Goal: Task Accomplishment & Management: Manage account settings

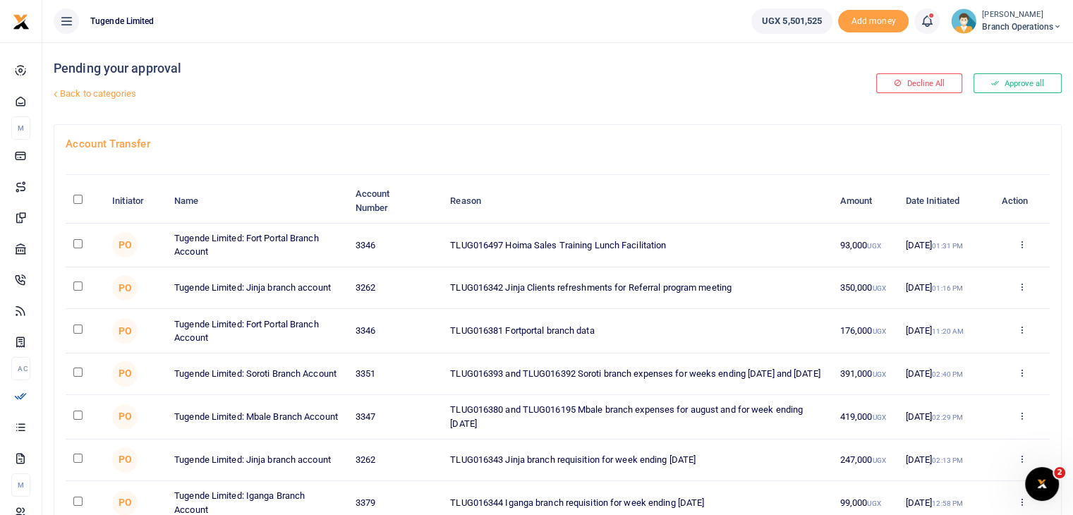
scroll to position [175, 0]
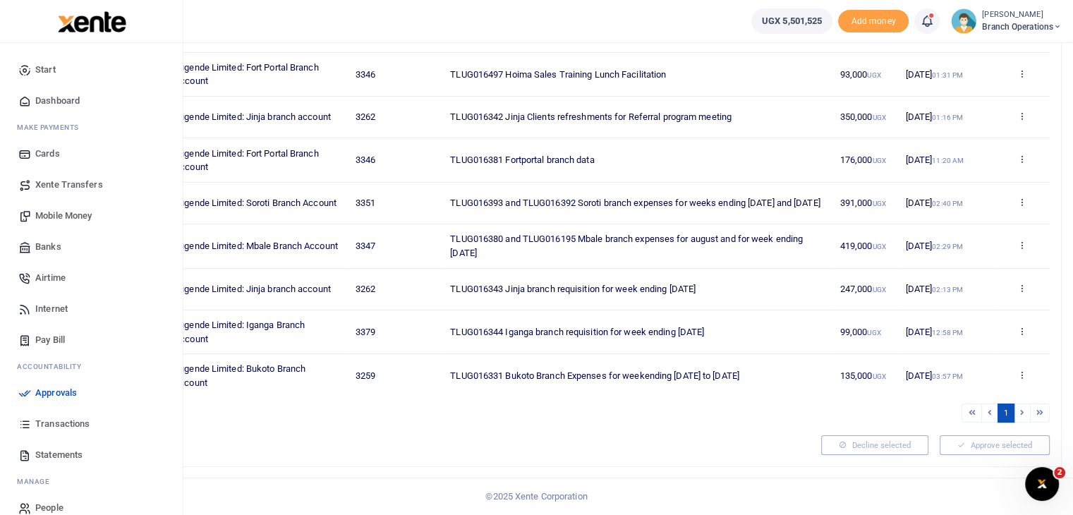
click at [60, 423] on span "Transactions" at bounding box center [62, 424] width 54 height 14
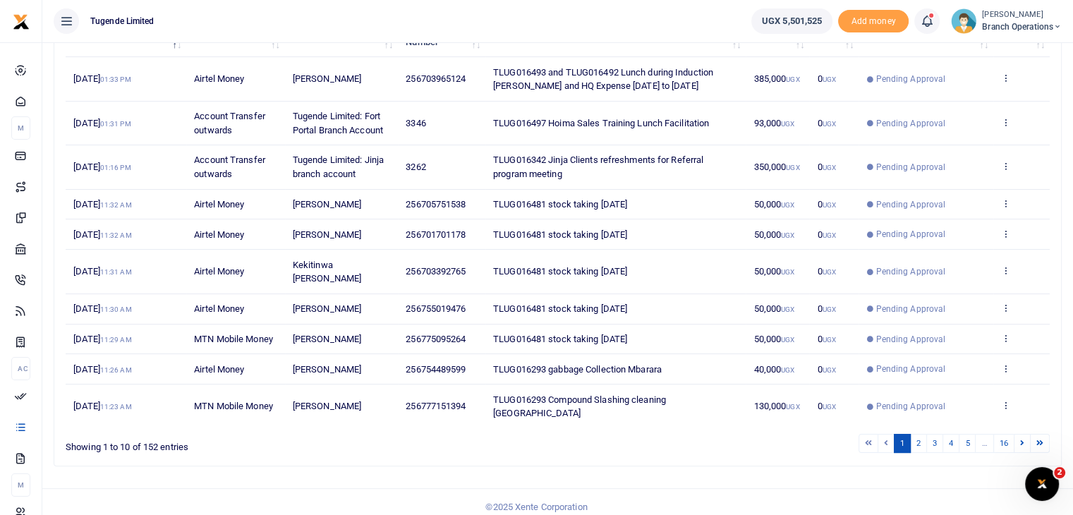
scroll to position [214, 0]
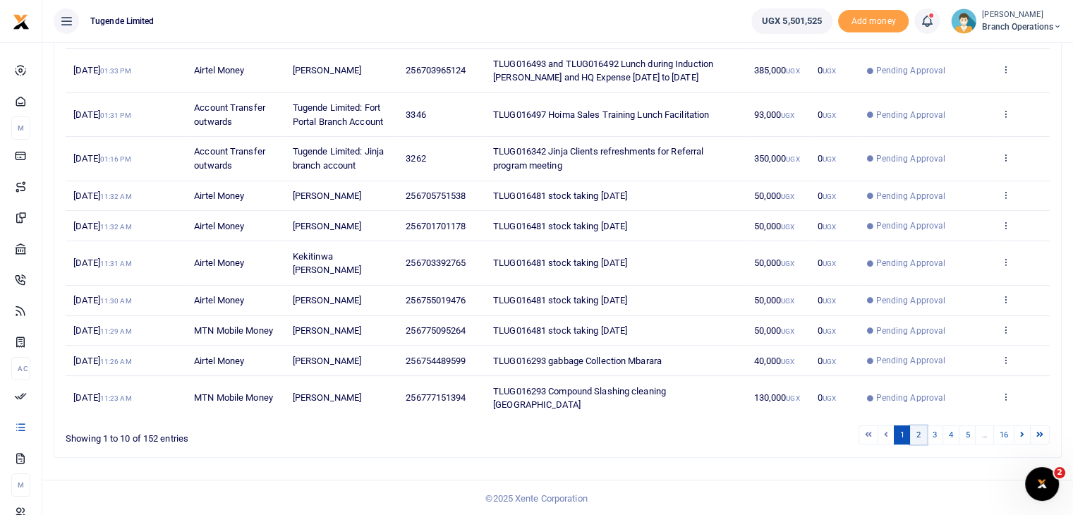
click at [917, 434] on link "2" at bounding box center [918, 434] width 17 height 19
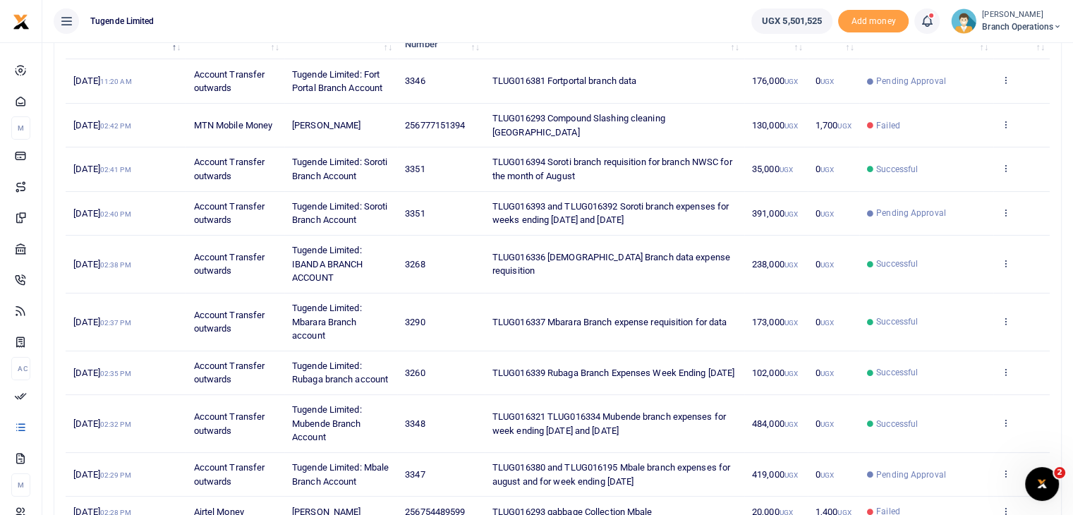
scroll to position [0, 0]
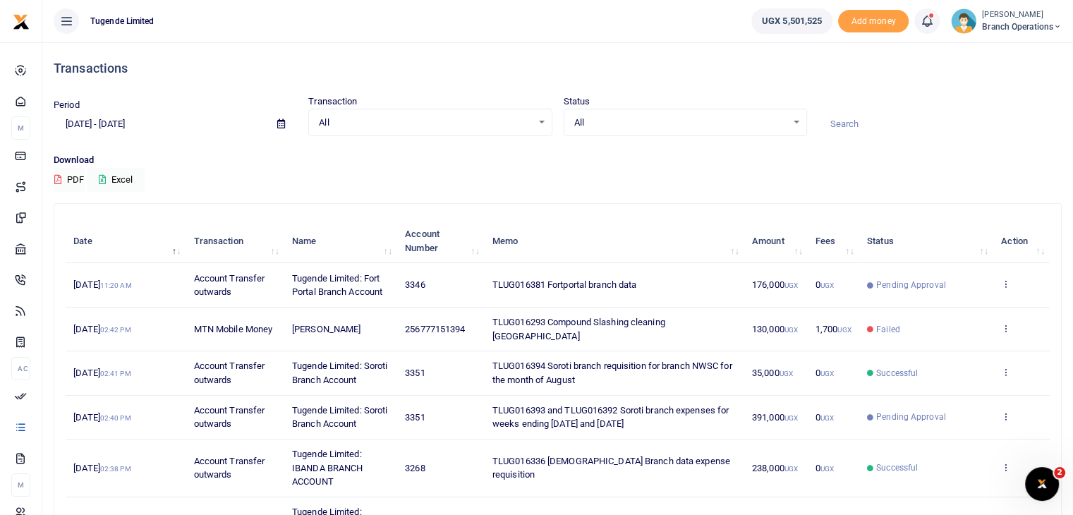
click at [846, 123] on input at bounding box center [939, 124] width 243 height 24
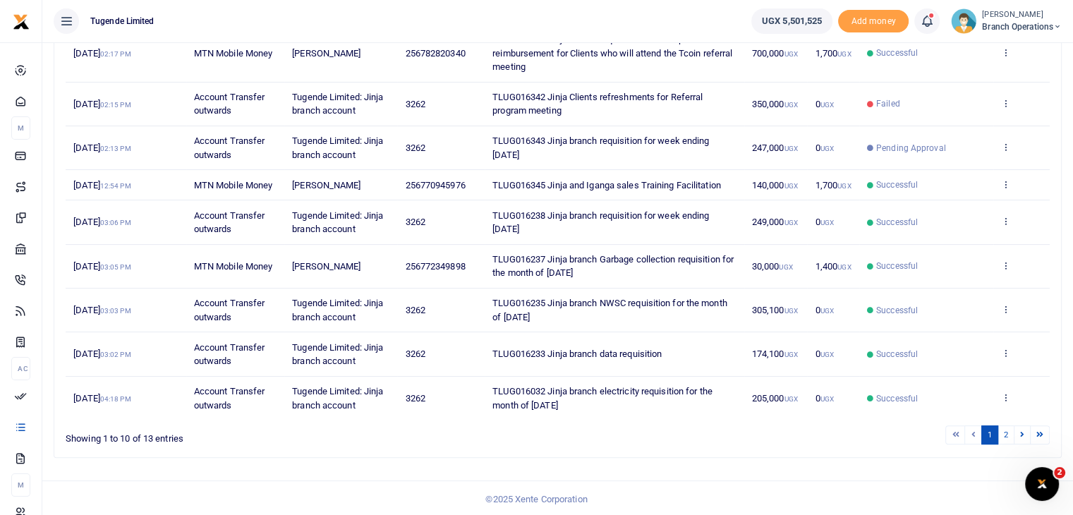
scroll to position [284, 0]
type input "jinja"
click at [1008, 443] on link "2" at bounding box center [1006, 433] width 17 height 19
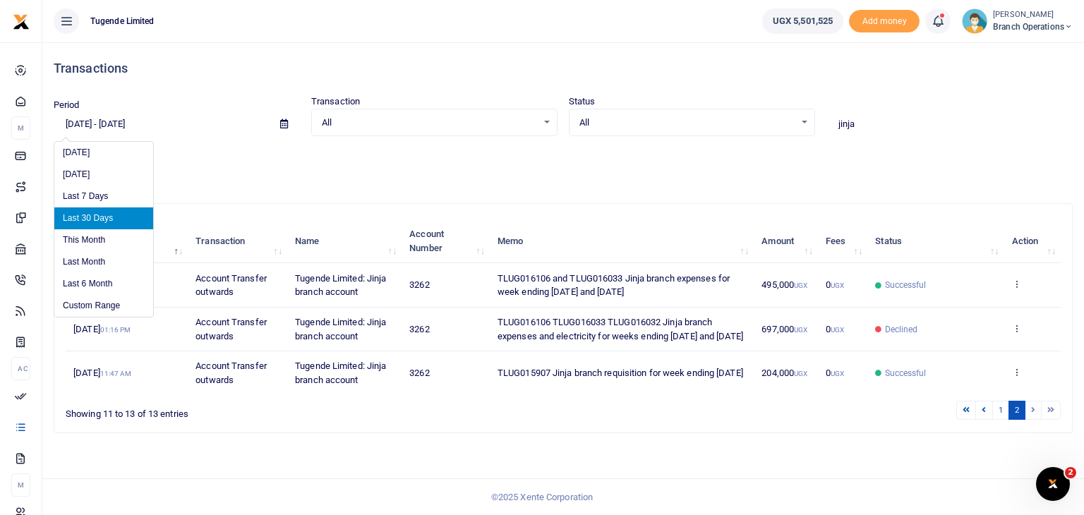
click at [130, 122] on input "08/04/2025 - 09/02/2025" at bounding box center [161, 124] width 215 height 24
click at [83, 303] on li "Custom Range" at bounding box center [103, 306] width 99 height 22
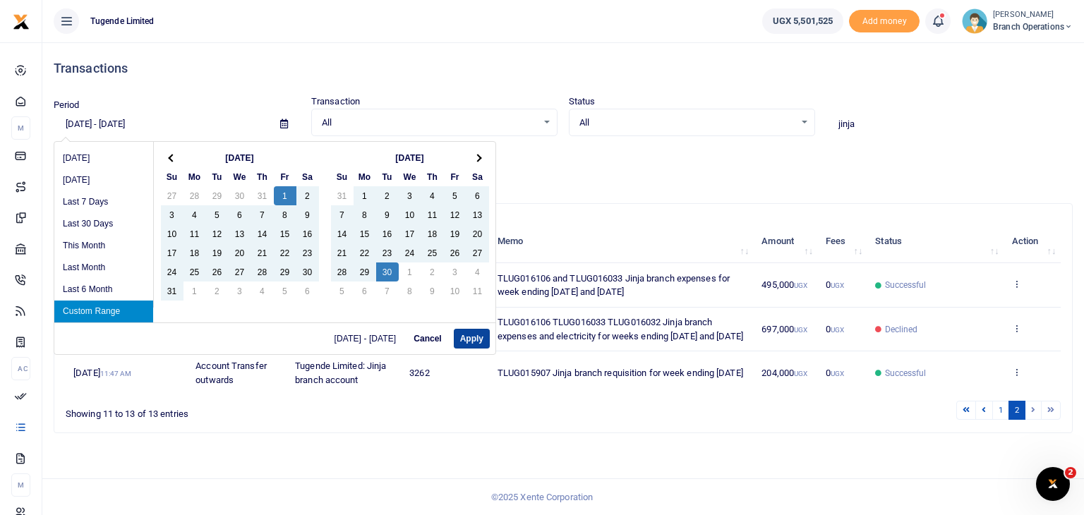
click at [464, 344] on button "Apply" at bounding box center [472, 339] width 36 height 20
type input "08/01/2025 - 09/30/2025"
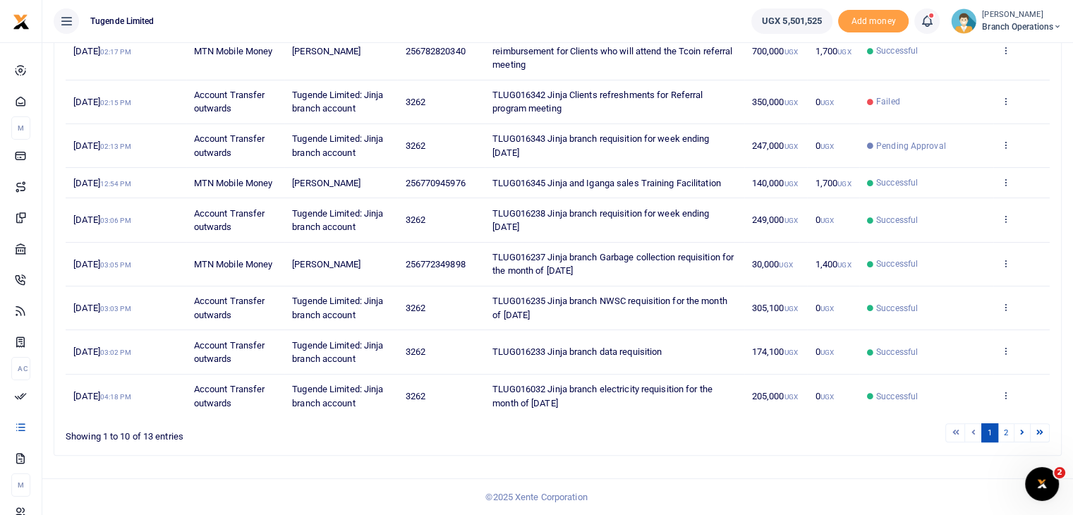
scroll to position [296, 0]
click at [1008, 435] on link "2" at bounding box center [1006, 432] width 17 height 19
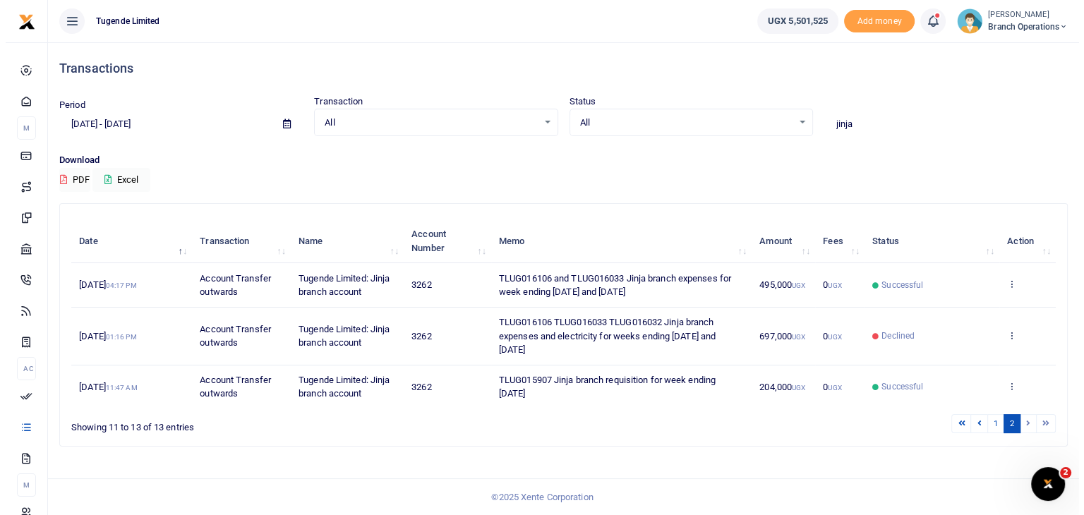
scroll to position [0, 0]
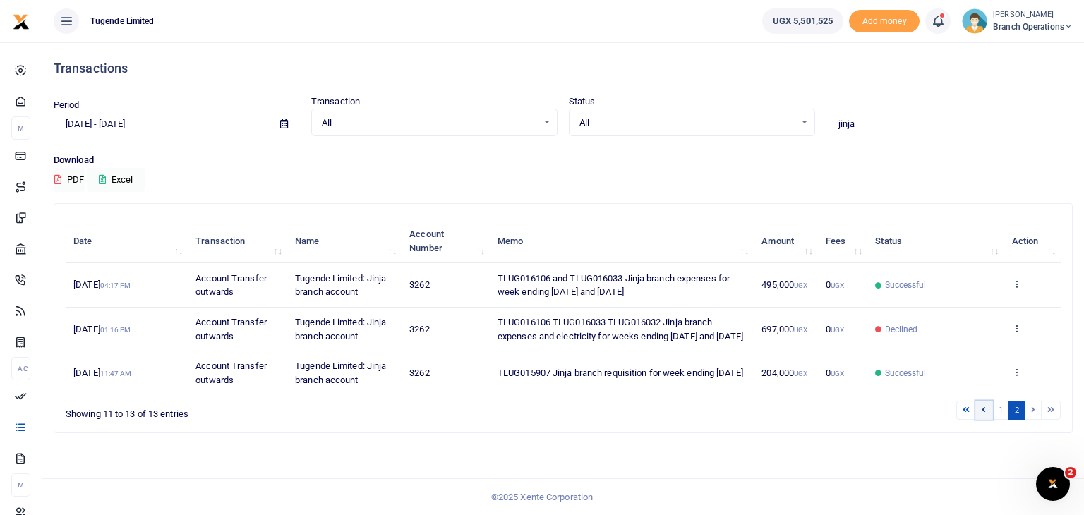
click at [989, 420] on link at bounding box center [983, 410] width 17 height 19
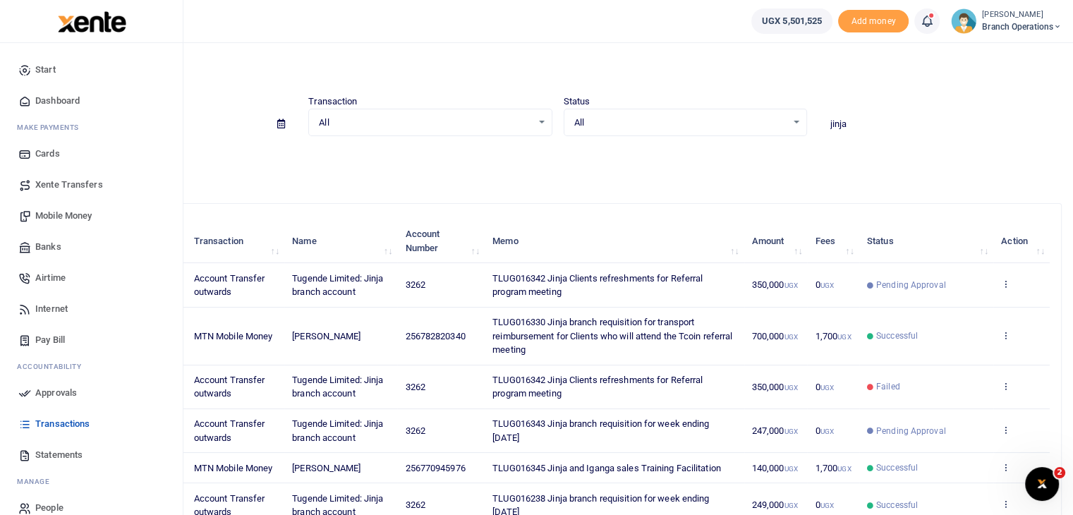
click at [66, 391] on span "Approvals" at bounding box center [56, 393] width 42 height 14
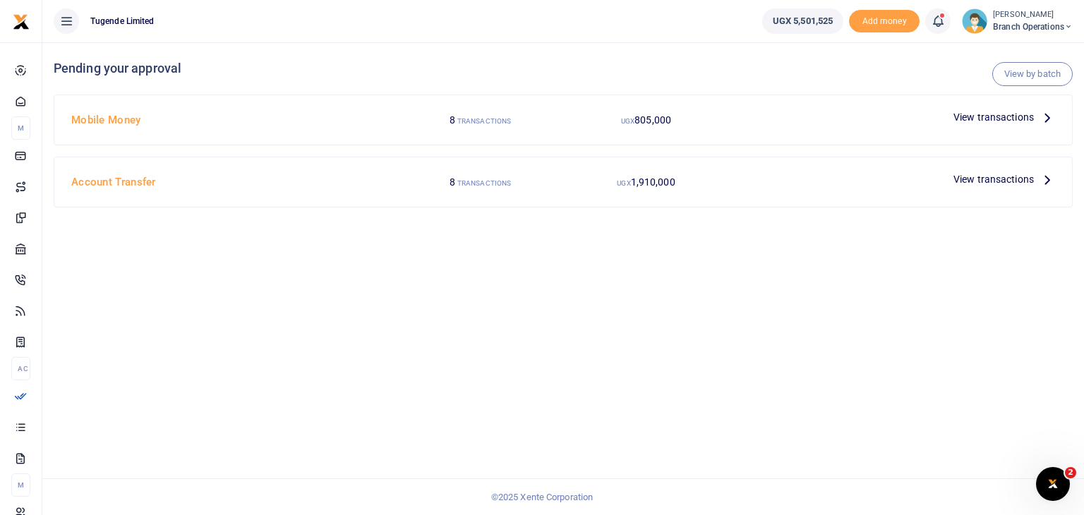
click at [993, 116] on span "View transactions" at bounding box center [993, 117] width 80 height 16
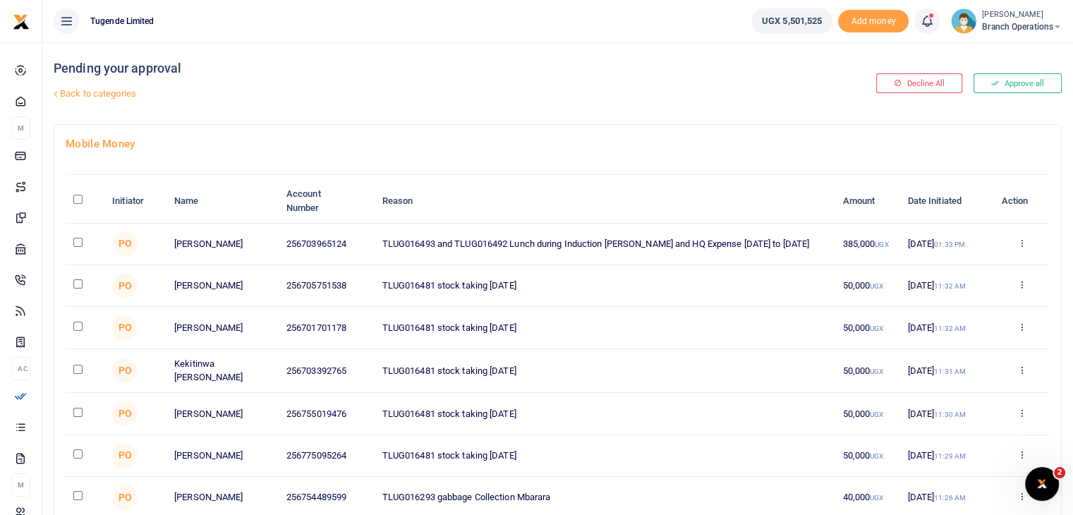
click at [74, 241] on input "checkbox" at bounding box center [77, 242] width 9 height 9
checkbox input "true"
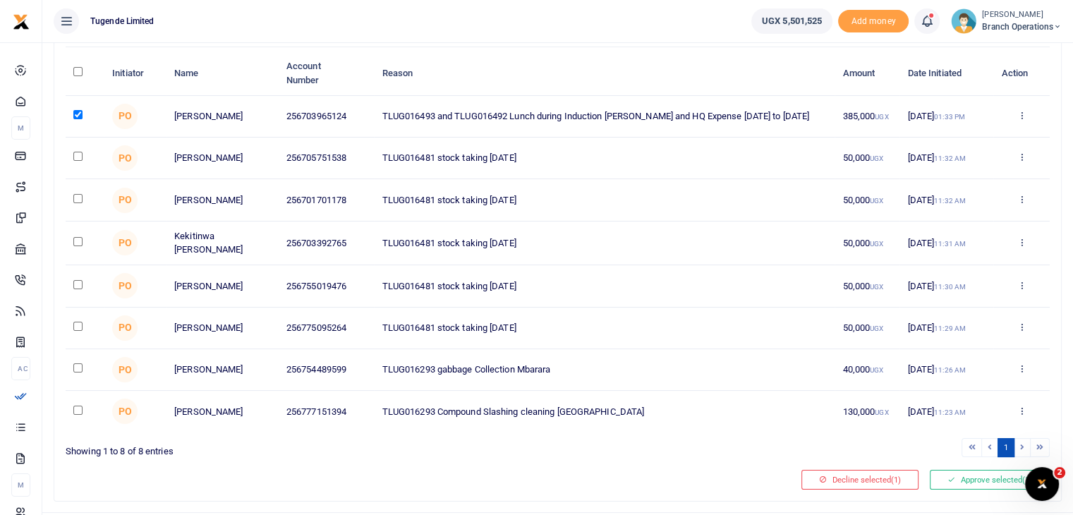
scroll to position [128, 0]
click at [76, 372] on input "checkbox" at bounding box center [77, 367] width 9 height 9
checkbox input "true"
click at [76, 414] on input "checkbox" at bounding box center [77, 409] width 9 height 9
checkbox input "true"
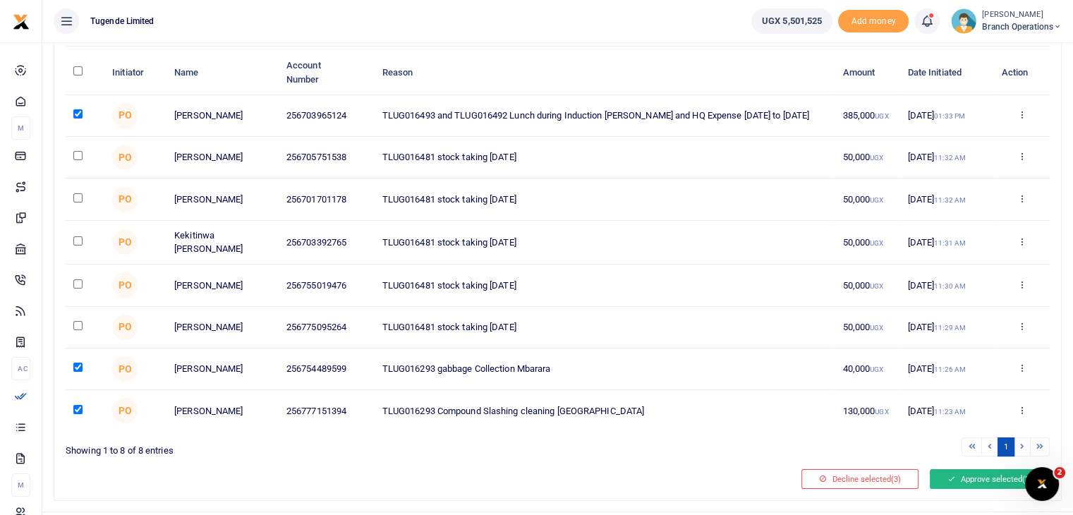
click at [952, 484] on icon at bounding box center [952, 479] width 8 height 10
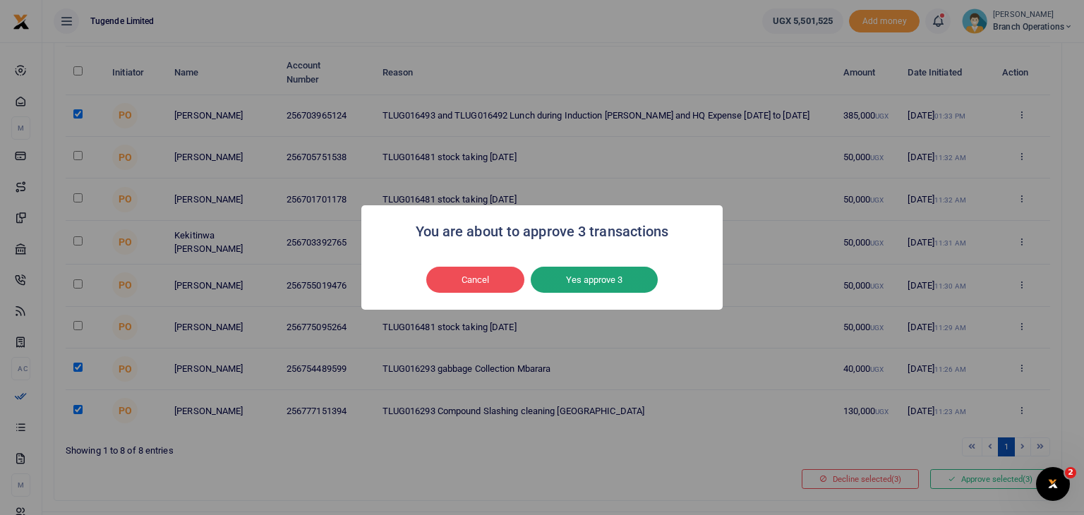
click at [567, 282] on button "Yes approve 3" at bounding box center [594, 280] width 127 height 27
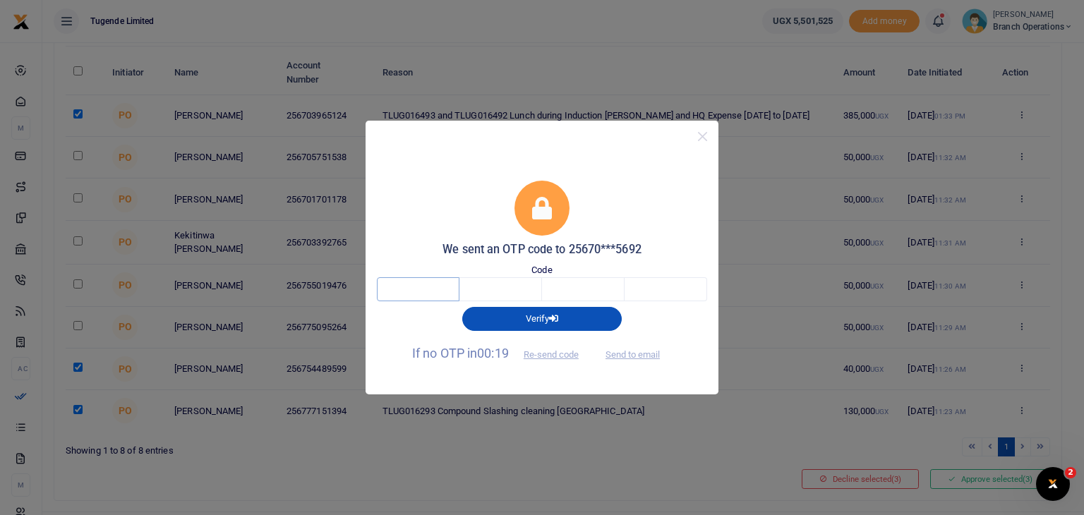
click at [412, 294] on input "text" at bounding box center [418, 289] width 83 height 24
type input "1"
type input "5"
type input "8"
type input "9"
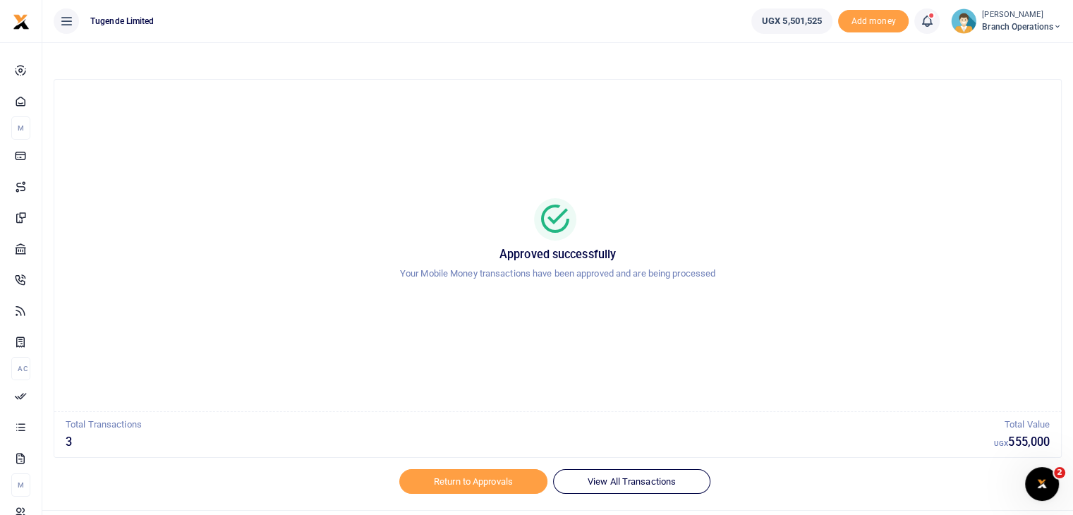
click at [954, 23] on img at bounding box center [963, 20] width 25 height 25
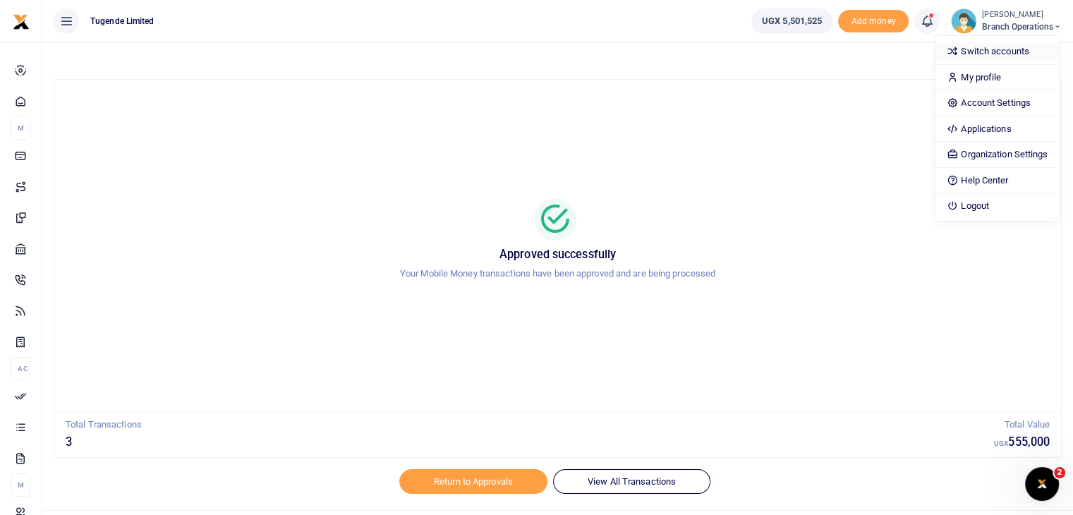
click at [967, 52] on link "Switch accounts" at bounding box center [997, 52] width 123 height 20
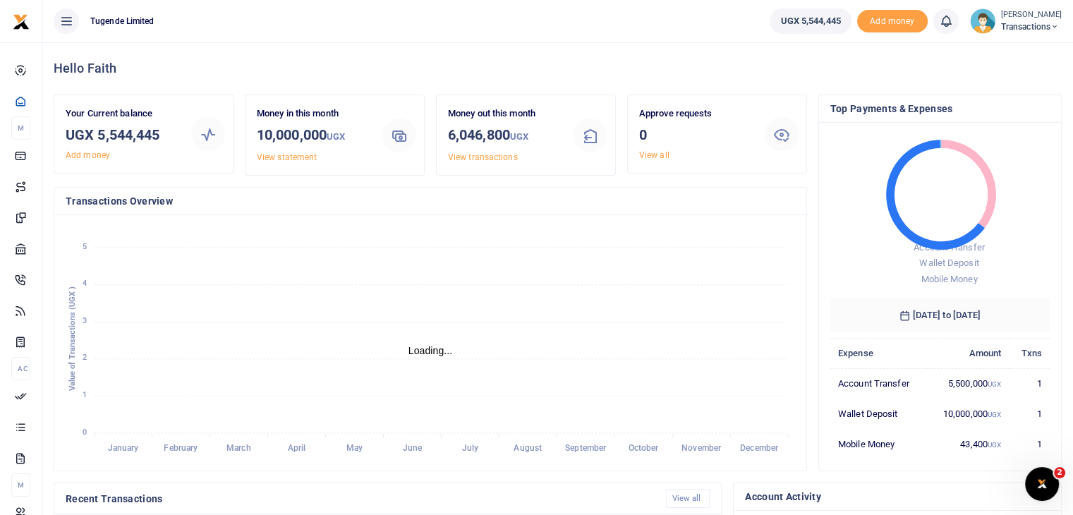
scroll to position [11, 11]
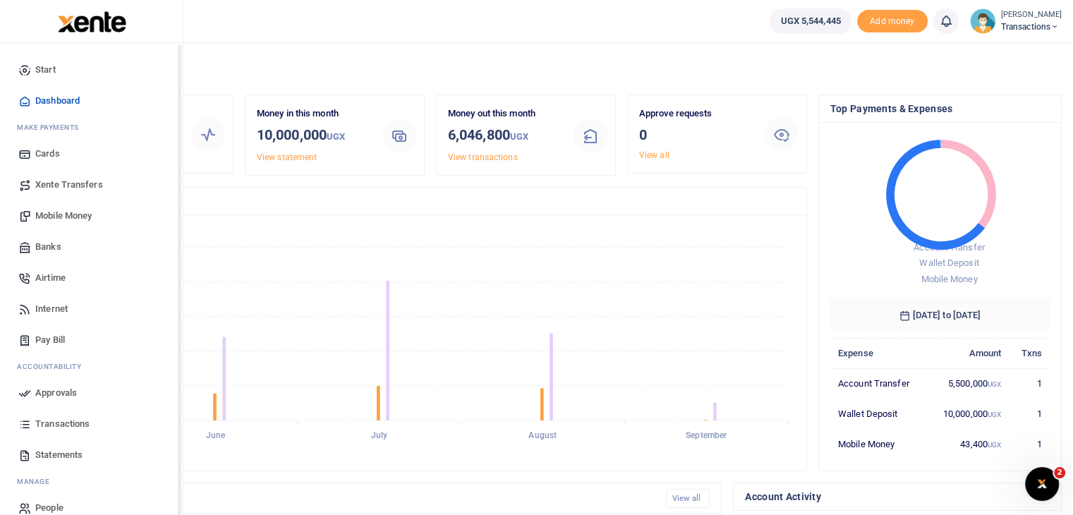
click at [62, 393] on span "Approvals" at bounding box center [56, 393] width 42 height 14
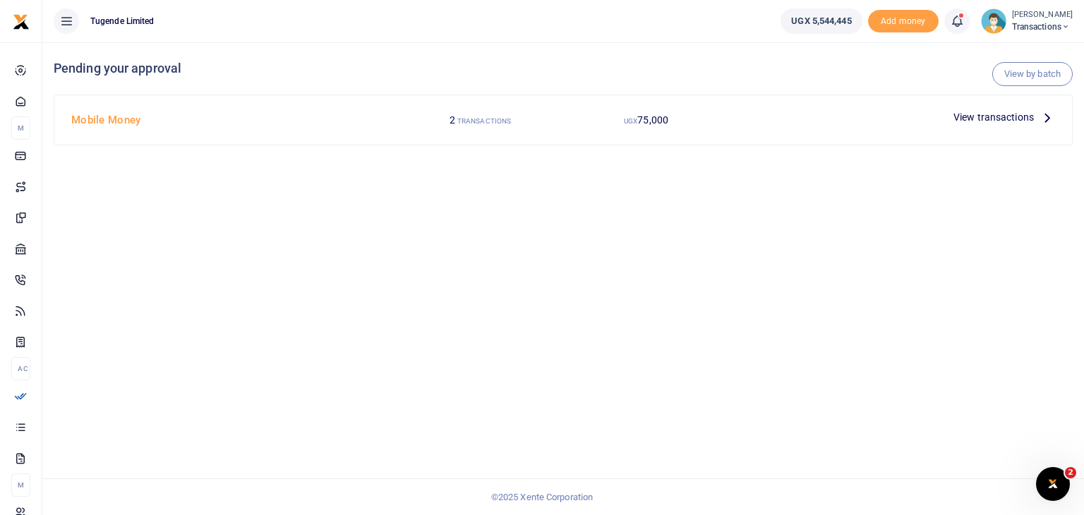
click at [981, 118] on span "View transactions" at bounding box center [993, 117] width 80 height 16
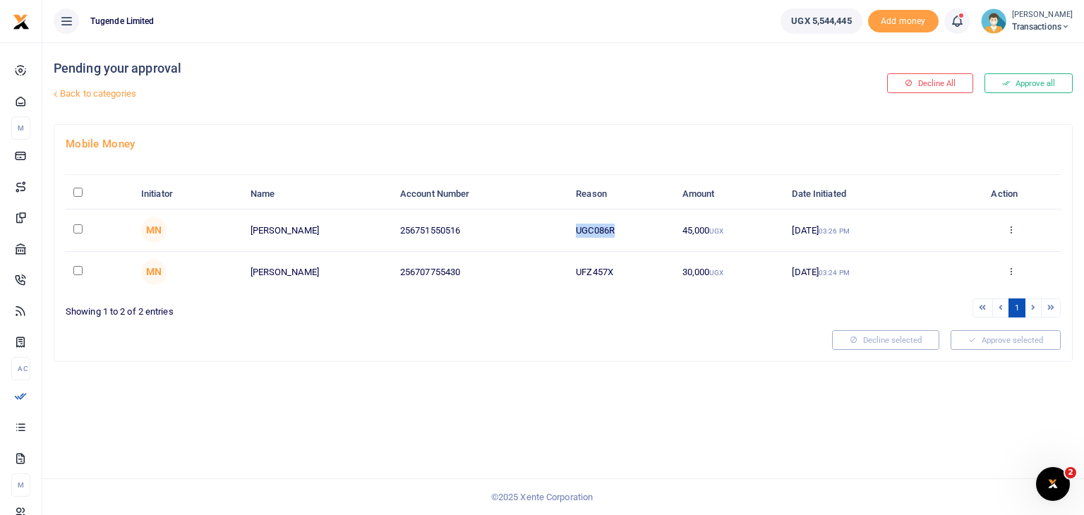
drag, startPoint x: 576, startPoint y: 229, endPoint x: 618, endPoint y: 225, distance: 42.5
click at [618, 225] on td "UGC086R" at bounding box center [621, 231] width 107 height 42
copy td "UGC086R"
click at [78, 228] on input "checkbox" at bounding box center [77, 228] width 9 height 9
checkbox input "true"
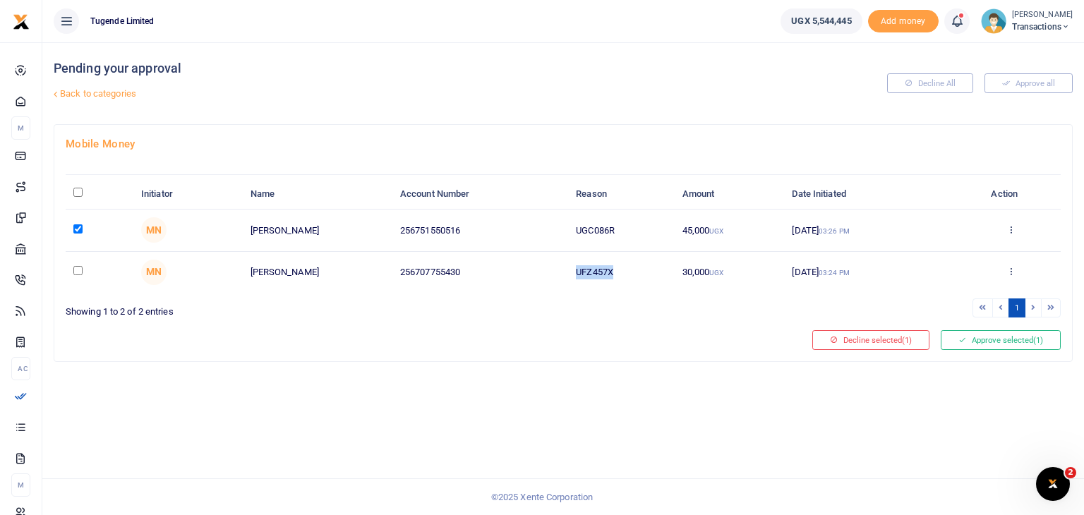
drag, startPoint x: 577, startPoint y: 272, endPoint x: 644, endPoint y: 267, distance: 67.2
click at [644, 267] on td "UFZ457X" at bounding box center [621, 272] width 107 height 41
copy td "UFZ457X"
click at [76, 268] on input "checkbox" at bounding box center [77, 270] width 9 height 9
checkbox input "true"
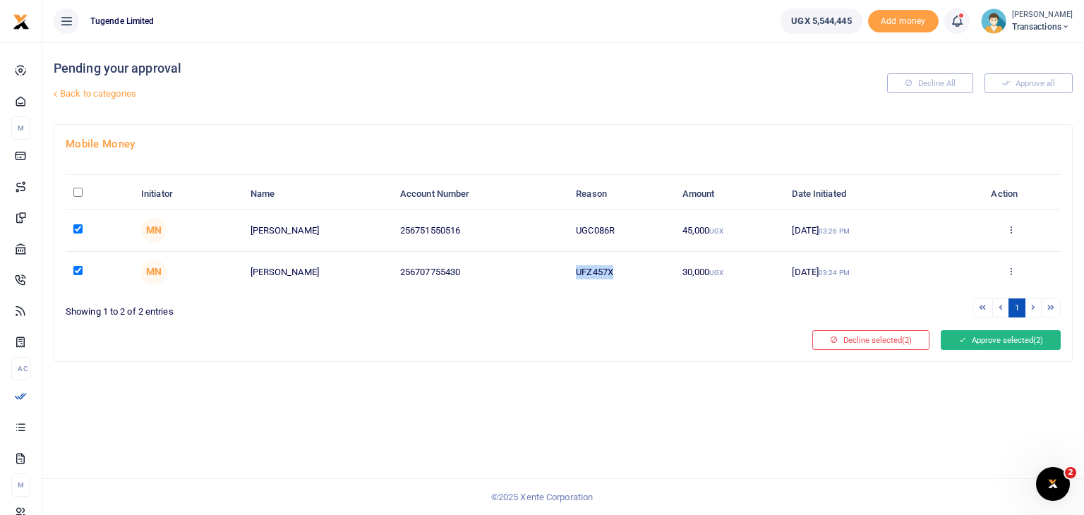
click at [982, 341] on button "Approve selected (2)" at bounding box center [1001, 340] width 120 height 20
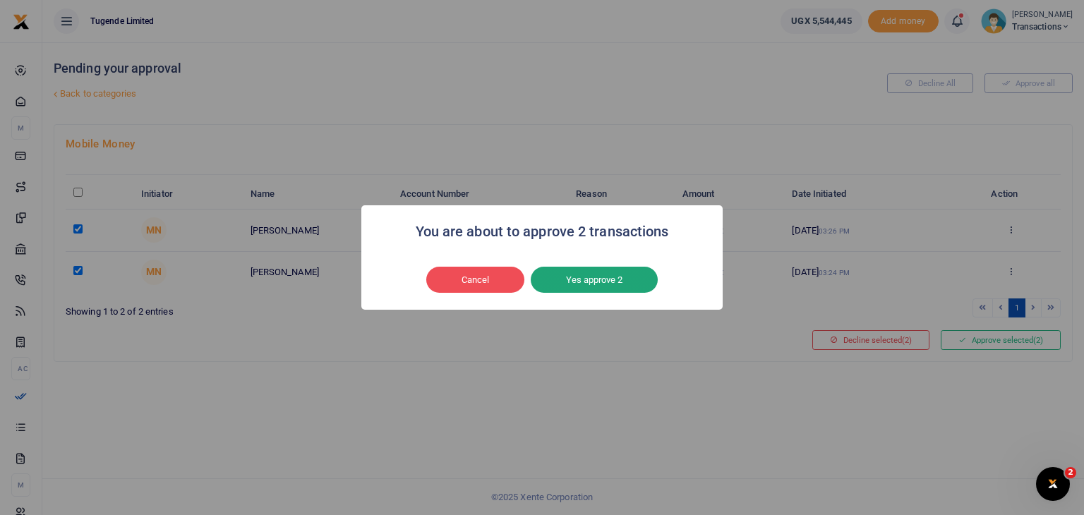
click at [607, 270] on button "Yes approve 2" at bounding box center [594, 280] width 127 height 27
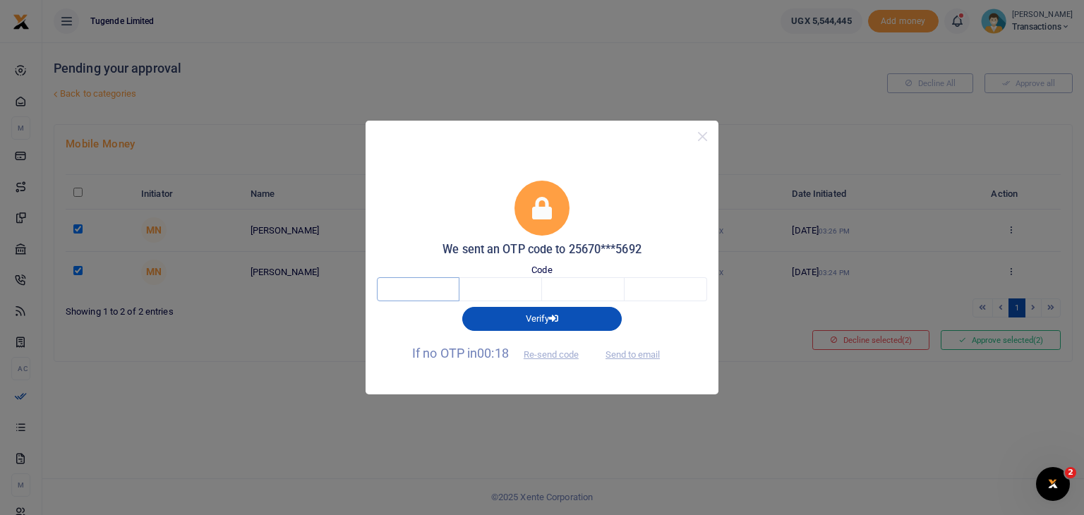
click at [440, 292] on input "text" at bounding box center [418, 289] width 83 height 24
type input "7"
type input "9"
type input "7"
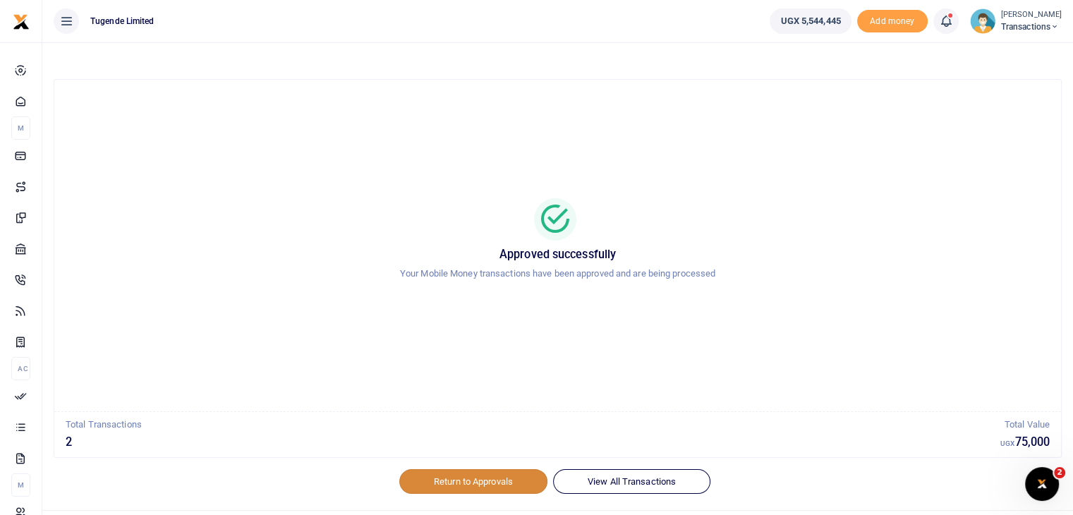
click at [458, 477] on link "Return to Approvals" at bounding box center [473, 481] width 148 height 24
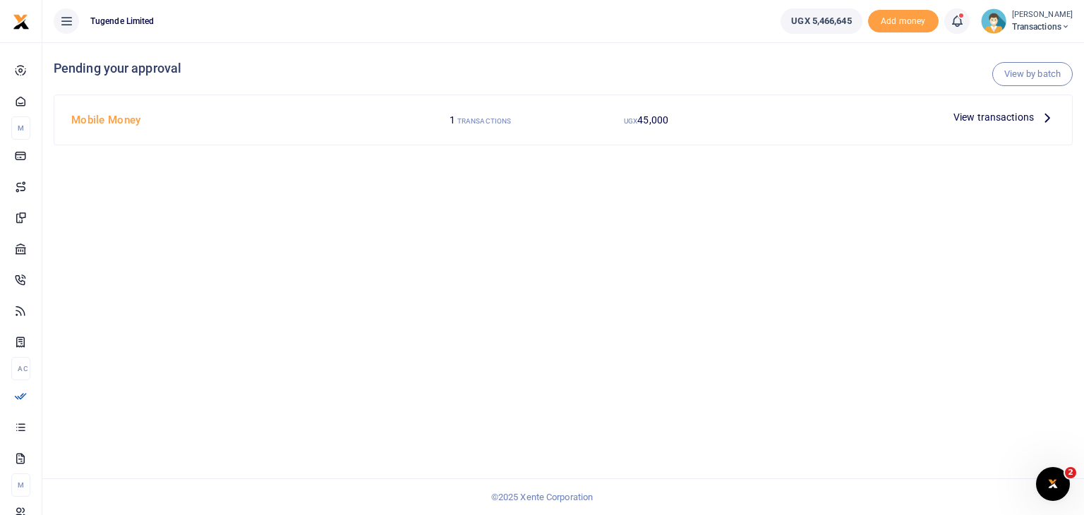
click at [988, 119] on span "View transactions" at bounding box center [993, 117] width 80 height 16
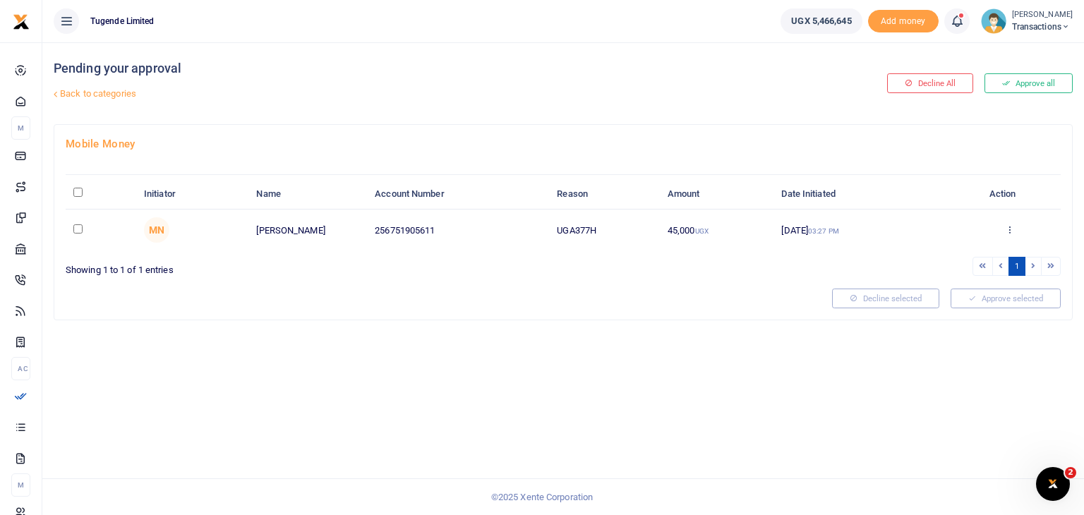
click at [73, 228] on input "checkbox" at bounding box center [77, 228] width 9 height 9
checkbox input "true"
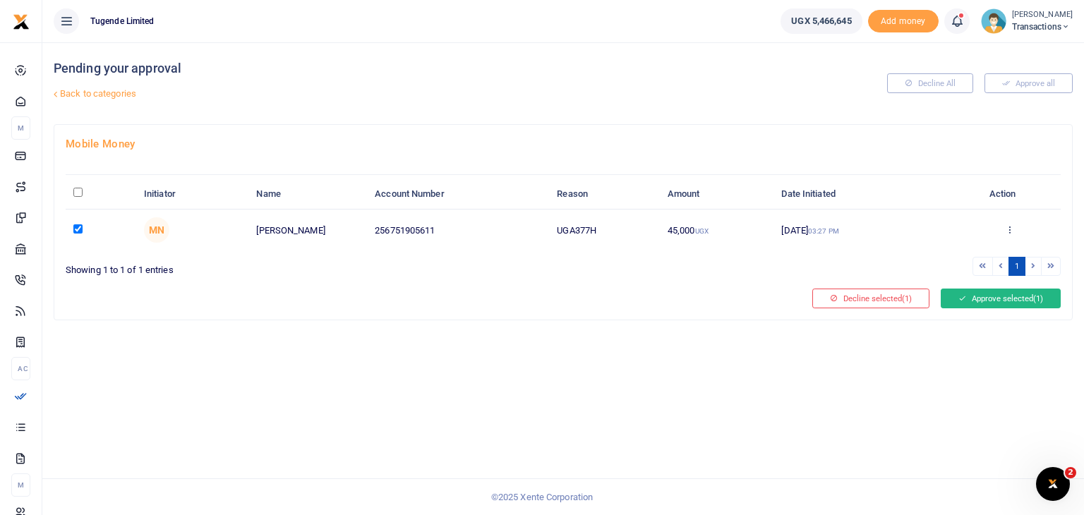
click at [965, 295] on button "Approve selected (1)" at bounding box center [1001, 299] width 120 height 20
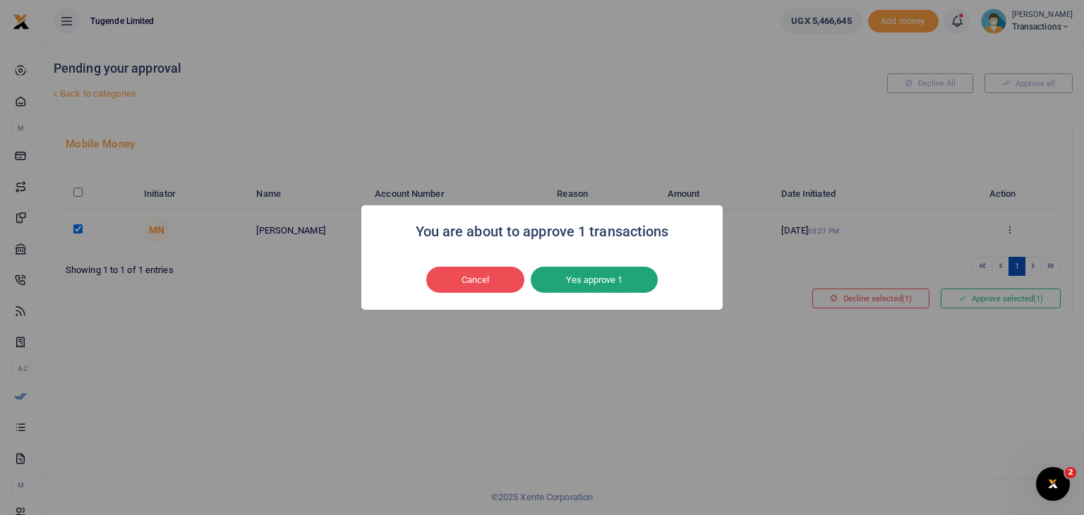
click at [590, 283] on button "Yes approve 1" at bounding box center [594, 280] width 127 height 27
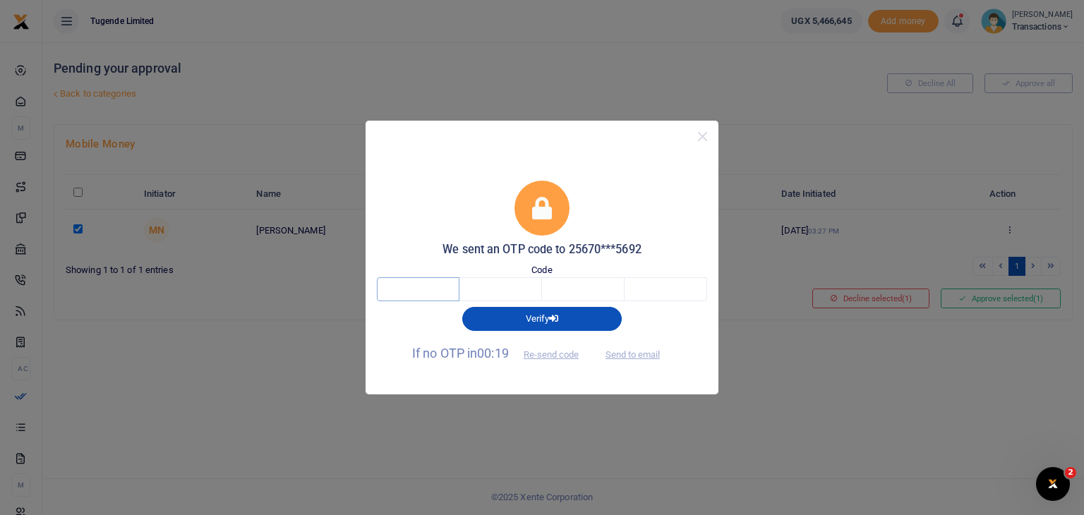
click at [418, 294] on input "text" at bounding box center [418, 289] width 83 height 24
type input "9"
type input "6"
type input "4"
type input "2"
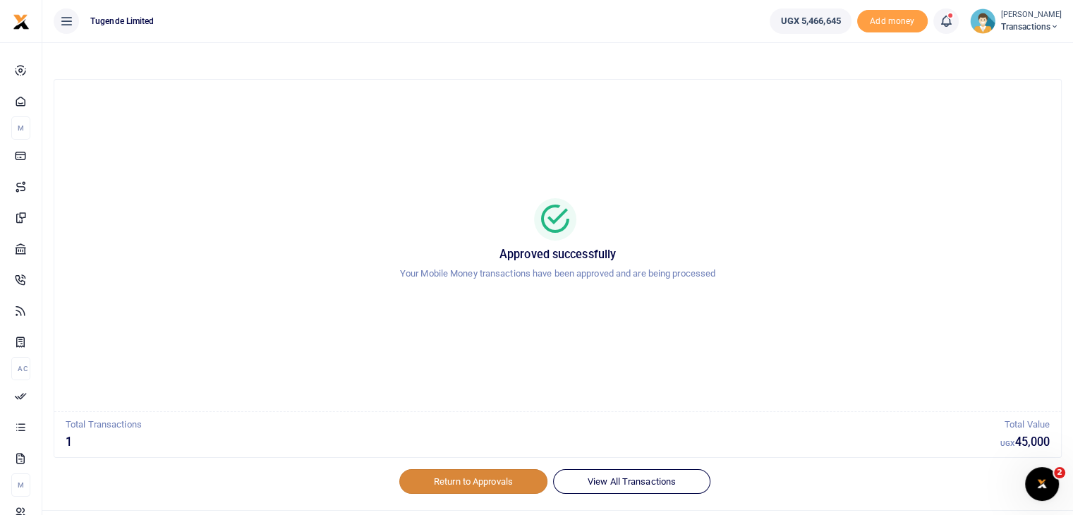
click at [467, 476] on link "Return to Approvals" at bounding box center [473, 481] width 148 height 24
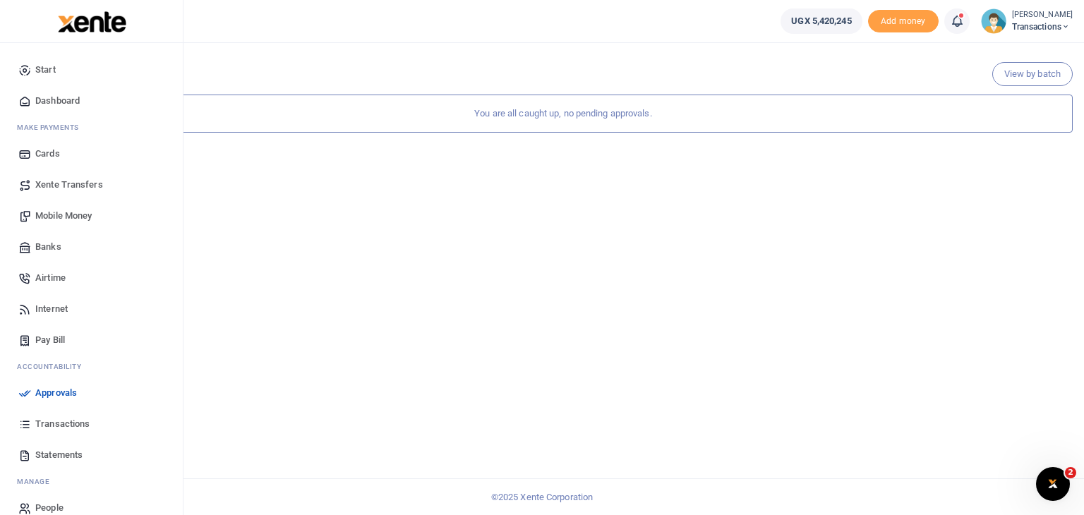
click at [56, 394] on span "Approvals" at bounding box center [56, 393] width 42 height 14
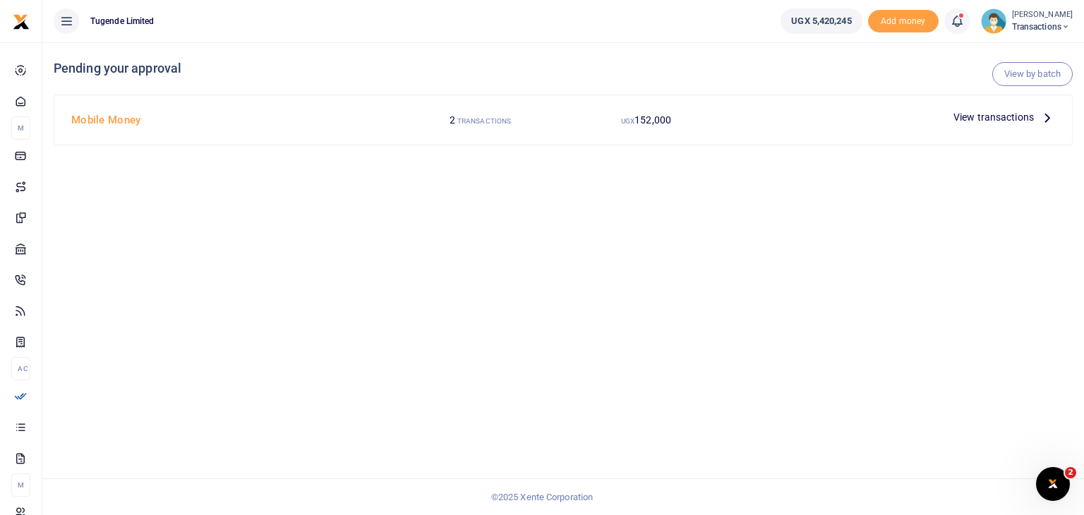
click at [986, 115] on span "View transactions" at bounding box center [993, 117] width 80 height 16
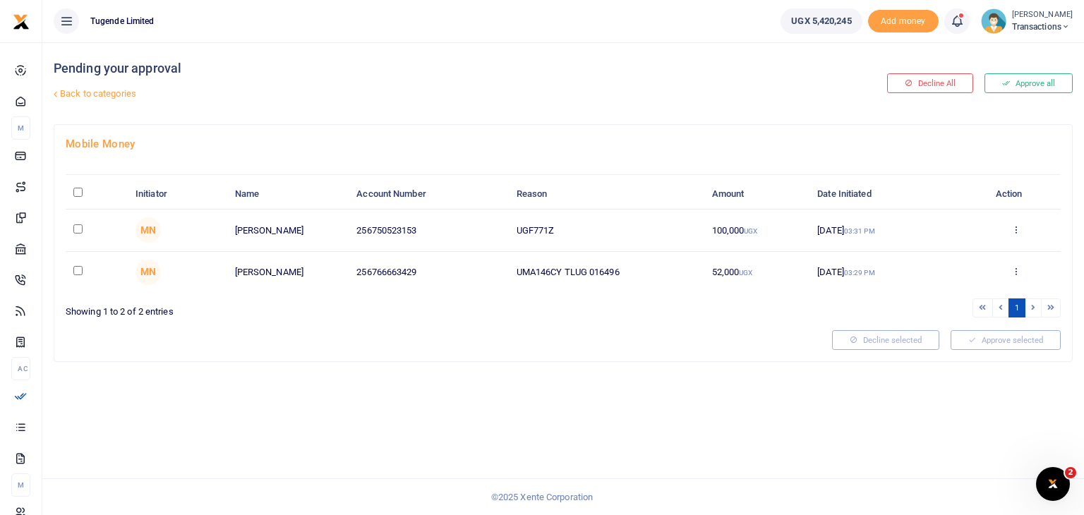
click at [519, 228] on td "UGF771Z" at bounding box center [605, 231] width 195 height 42
drag, startPoint x: 517, startPoint y: 228, endPoint x: 579, endPoint y: 226, distance: 61.4
click at [579, 226] on td "UGF771Z" at bounding box center [605, 231] width 195 height 42
copy td "UGF771Z"
click at [74, 226] on input "checkbox" at bounding box center [77, 228] width 9 height 9
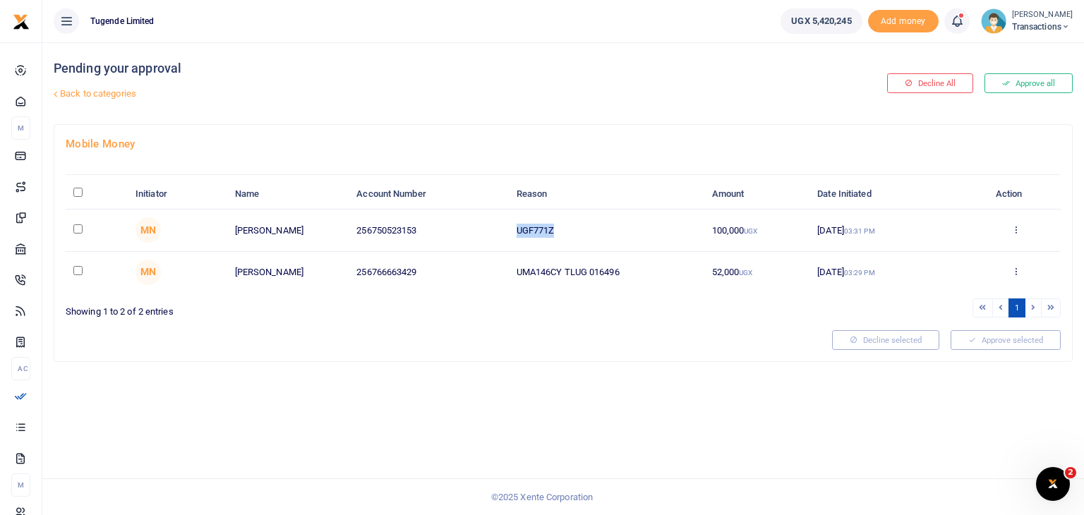
checkbox input "true"
click at [76, 266] on input "checkbox" at bounding box center [77, 270] width 9 height 9
checkbox input "true"
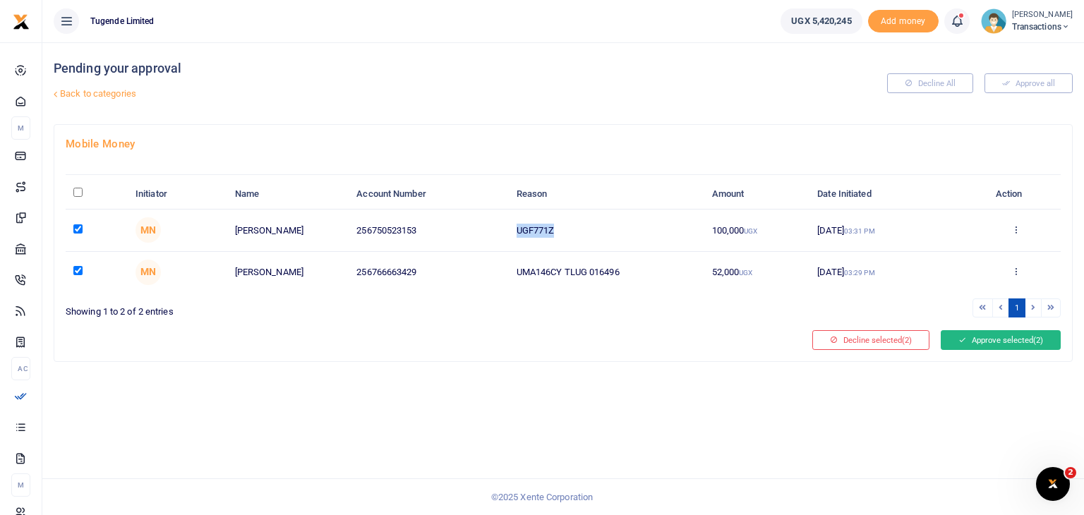
click at [971, 336] on button "Approve selected (2)" at bounding box center [1001, 340] width 120 height 20
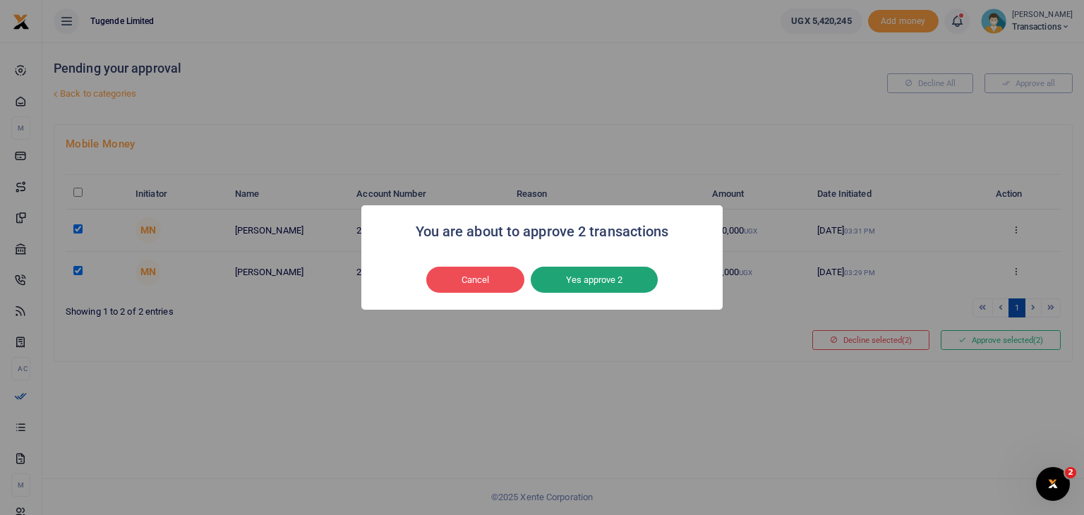
click at [608, 274] on button "Yes approve 2" at bounding box center [594, 280] width 127 height 27
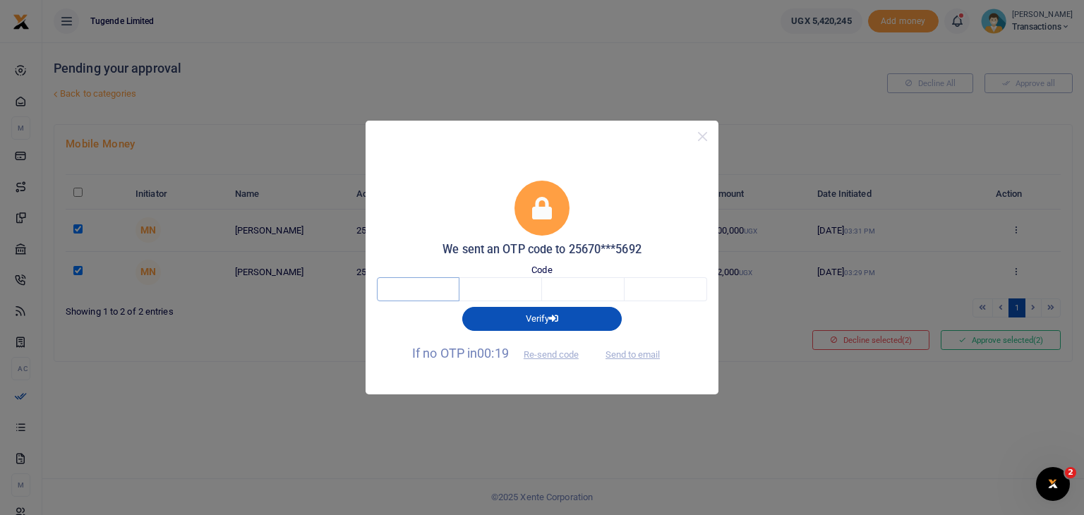
click at [420, 293] on input "text" at bounding box center [418, 289] width 83 height 24
type input "4"
type input "9"
type input "5"
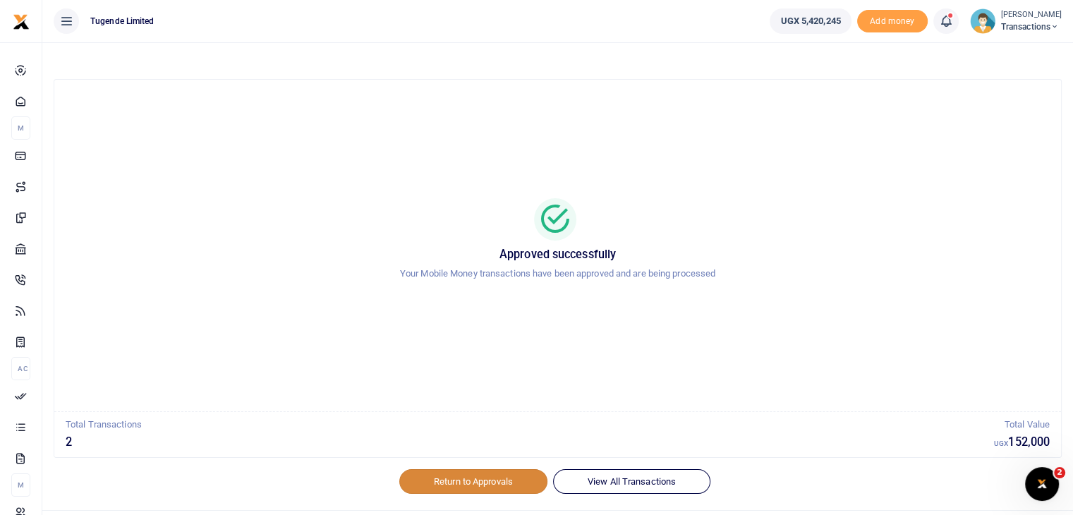
click at [440, 483] on link "Return to Approvals" at bounding box center [473, 481] width 148 height 24
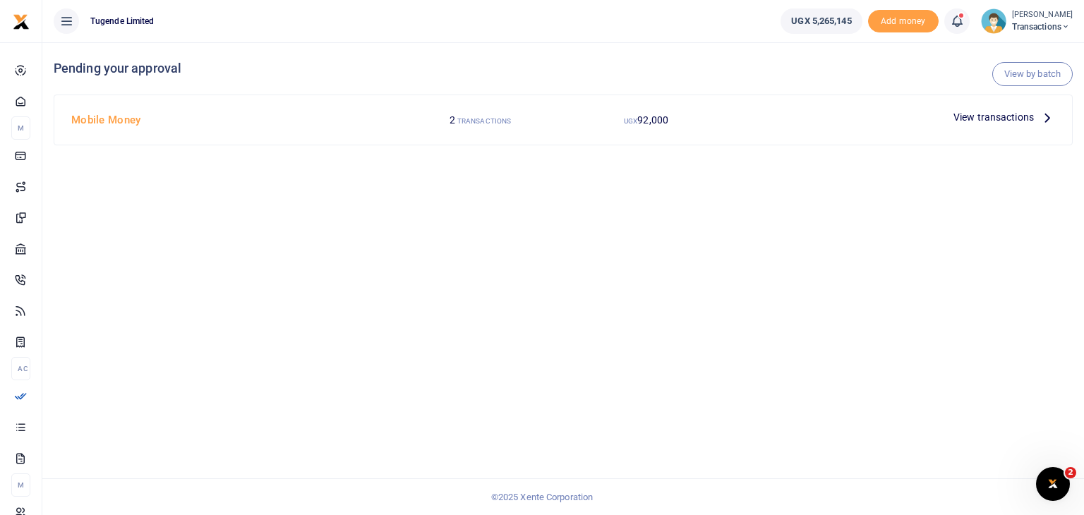
click at [995, 117] on span "View transactions" at bounding box center [993, 117] width 80 height 16
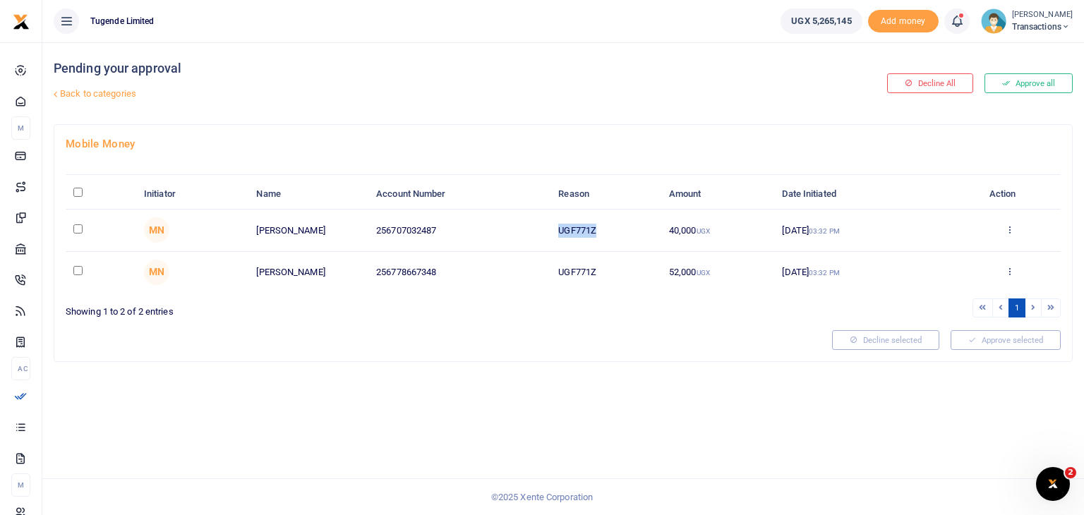
drag, startPoint x: 560, startPoint y: 228, endPoint x: 604, endPoint y: 224, distance: 44.6
click at [604, 224] on td "UGF771Z" at bounding box center [605, 231] width 111 height 42
copy td "UGF771Z"
click at [76, 226] on input "checkbox" at bounding box center [77, 228] width 9 height 9
checkbox input "true"
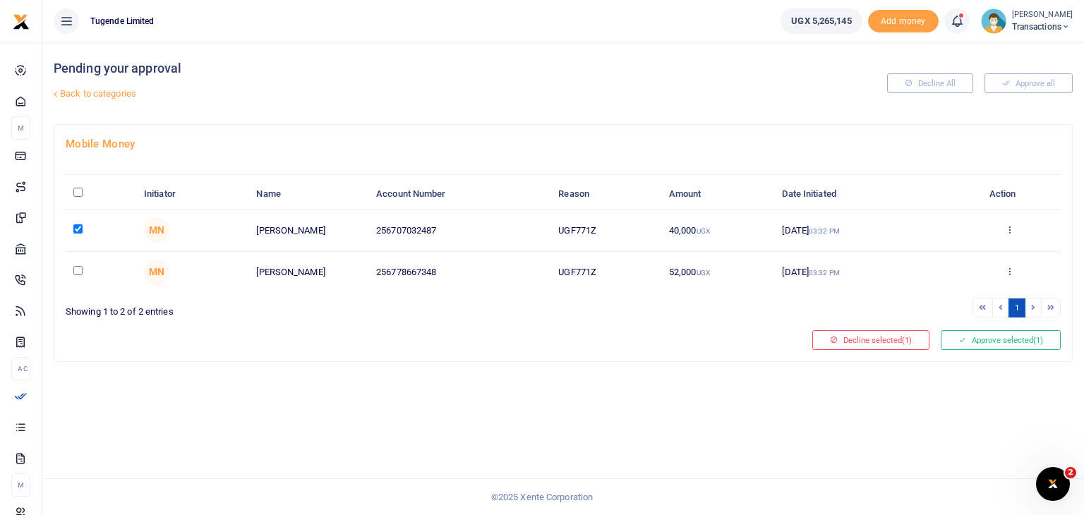
click at [497, 403] on div "Pending your approval Back to categories Decline All Approve all Mobile Money I…" at bounding box center [562, 278] width 1041 height 473
click at [1018, 340] on button "Approve selected (1)" at bounding box center [1001, 340] width 120 height 20
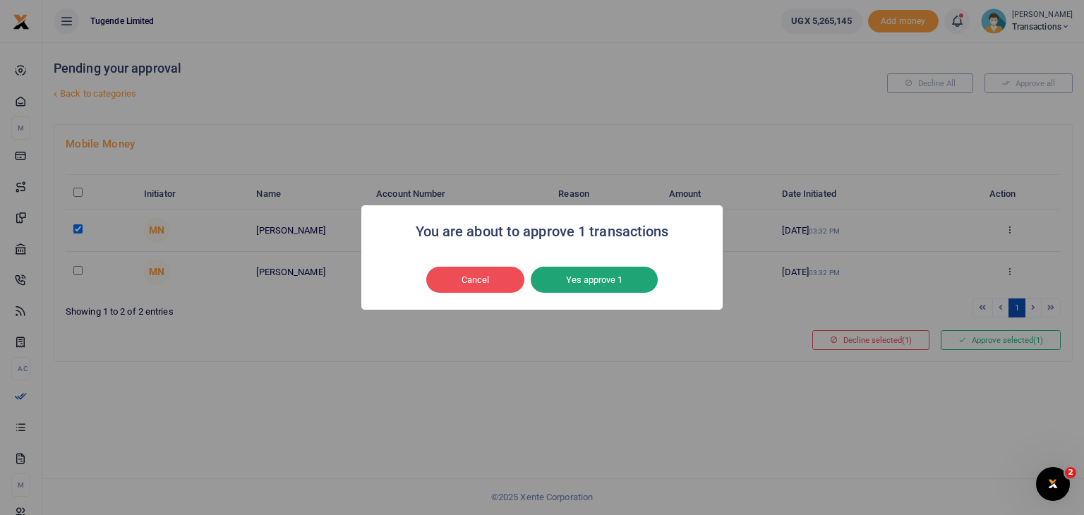
click at [582, 282] on button "Yes approve 1" at bounding box center [594, 280] width 127 height 27
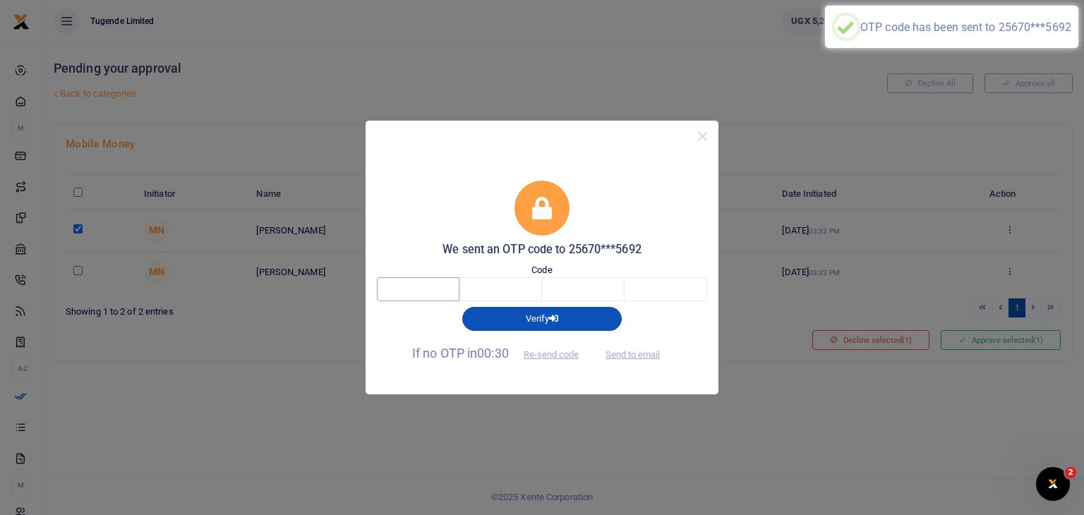
click at [401, 287] on input "text" at bounding box center [418, 289] width 83 height 24
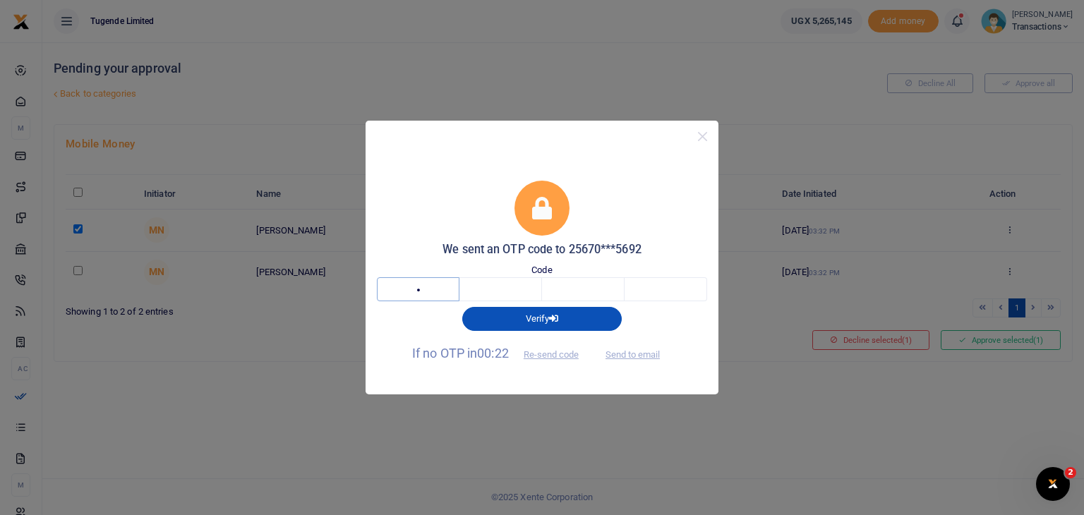
type input "2"
type input "9"
type input "8"
type input "3"
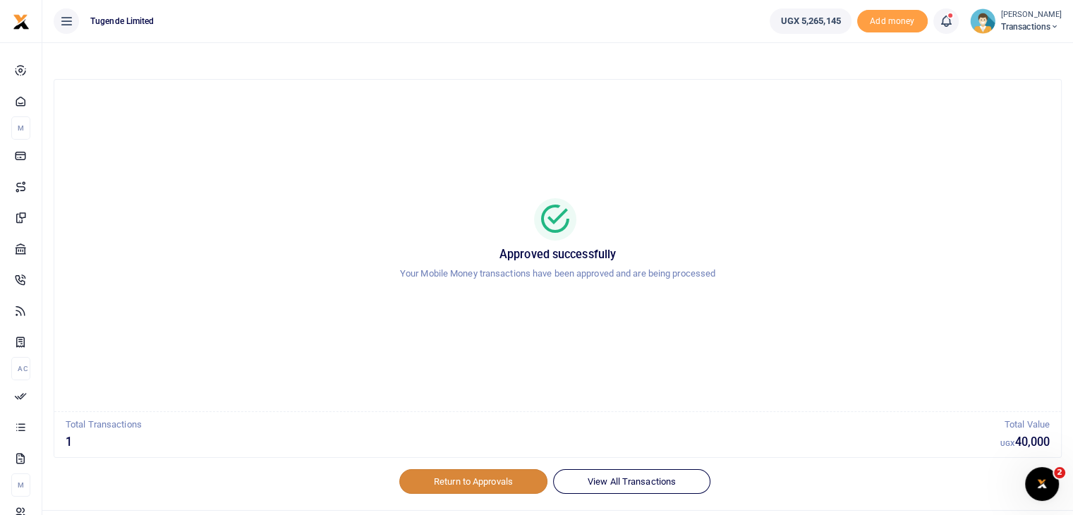
click at [476, 480] on link "Return to Approvals" at bounding box center [473, 481] width 148 height 24
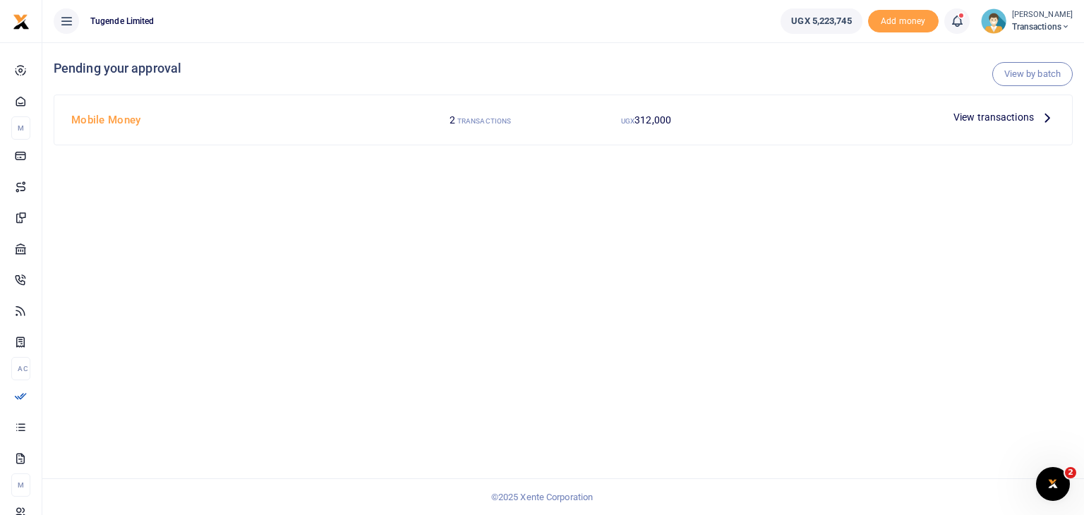
click at [979, 116] on span "View transactions" at bounding box center [993, 117] width 80 height 16
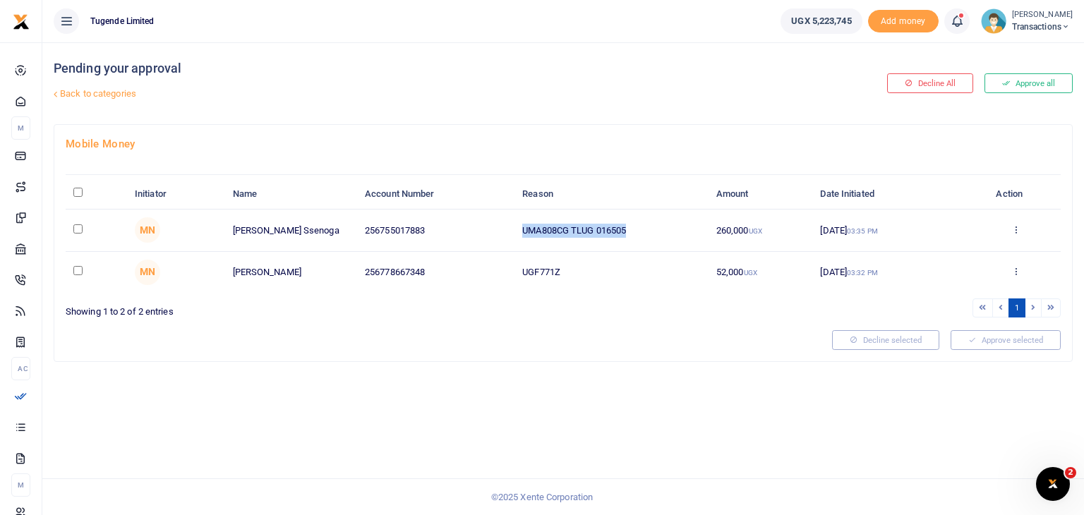
drag, startPoint x: 522, startPoint y: 226, endPoint x: 686, endPoint y: 224, distance: 163.7
click at [686, 224] on td "UMA808CG TLUG 016505" at bounding box center [611, 231] width 194 height 42
copy td "UMA808CG TLUG 016505"
click at [607, 238] on td "UMA808CG TLUG 016505" at bounding box center [611, 231] width 194 height 42
drag, startPoint x: 639, startPoint y: 226, endPoint x: 491, endPoint y: 219, distance: 147.7
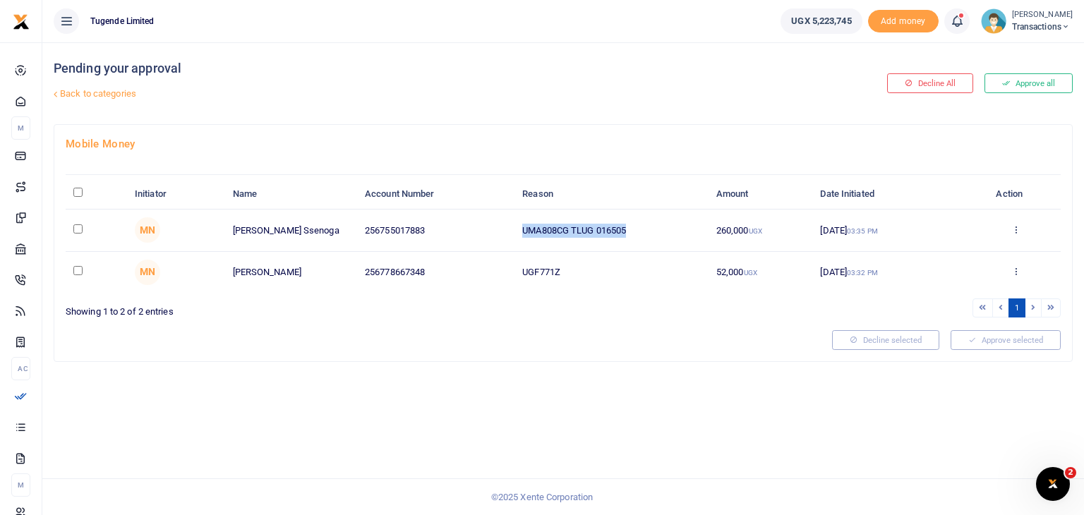
click at [491, 219] on tr "MN Rogers Ssenoga 256755017883 UMA808CG TLUG 016505 260,000 UGX 02 Sep 2025 03:…" at bounding box center [563, 231] width 995 height 42
copy tr "UMA808CG TLUG 016505"
click at [542, 361] on div "Pending your approval Back to categories Decline All Approve all Mobile Money I…" at bounding box center [562, 278] width 1041 height 473
click at [76, 226] on input "checkbox" at bounding box center [77, 228] width 9 height 9
checkbox input "true"
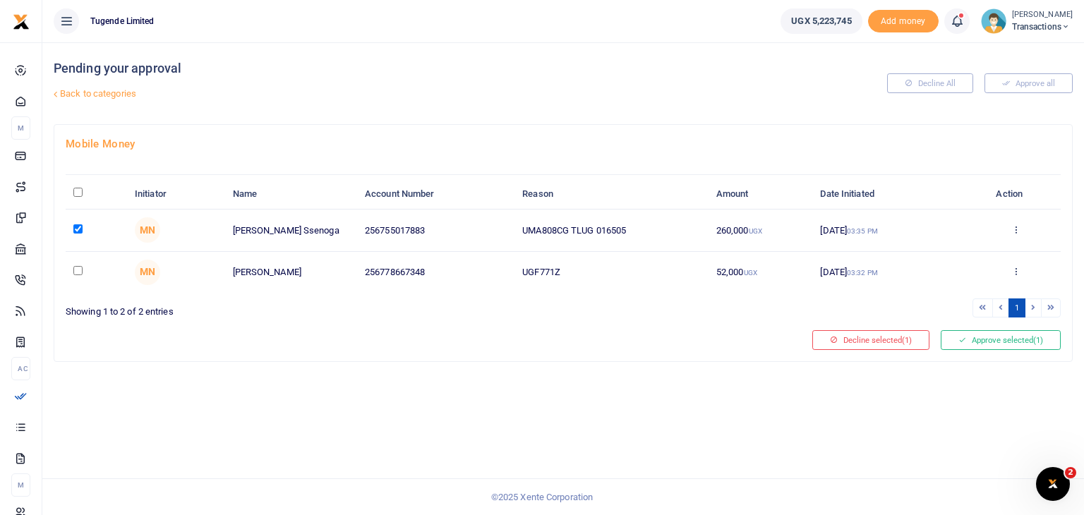
click at [80, 270] on input "checkbox" at bounding box center [77, 270] width 9 height 9
checkbox input "true"
click at [993, 348] on div "Approve selected (2)" at bounding box center [1000, 340] width 131 height 20
click at [983, 337] on button "Approve selected (2)" at bounding box center [1001, 340] width 120 height 20
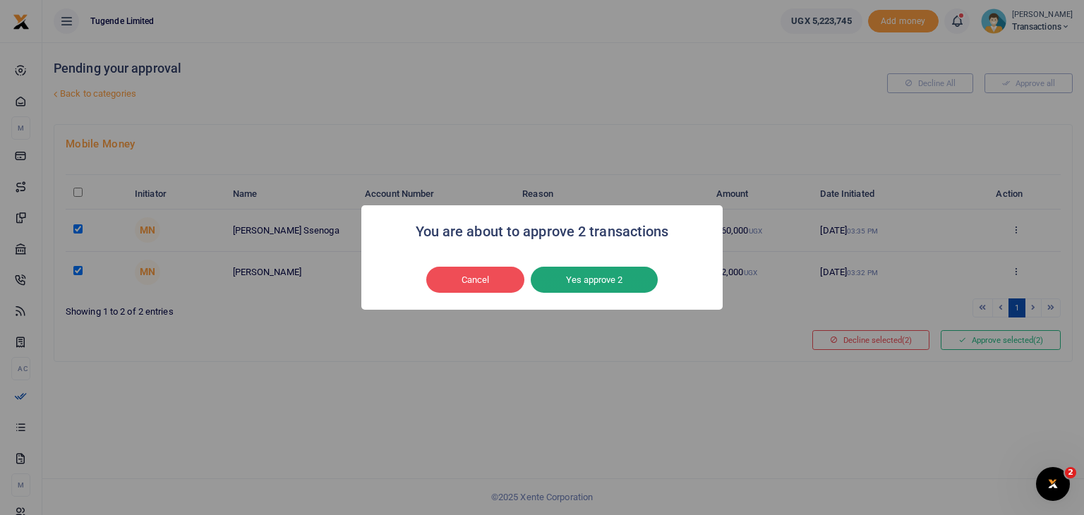
click at [598, 282] on button "Yes approve 2" at bounding box center [594, 280] width 127 height 27
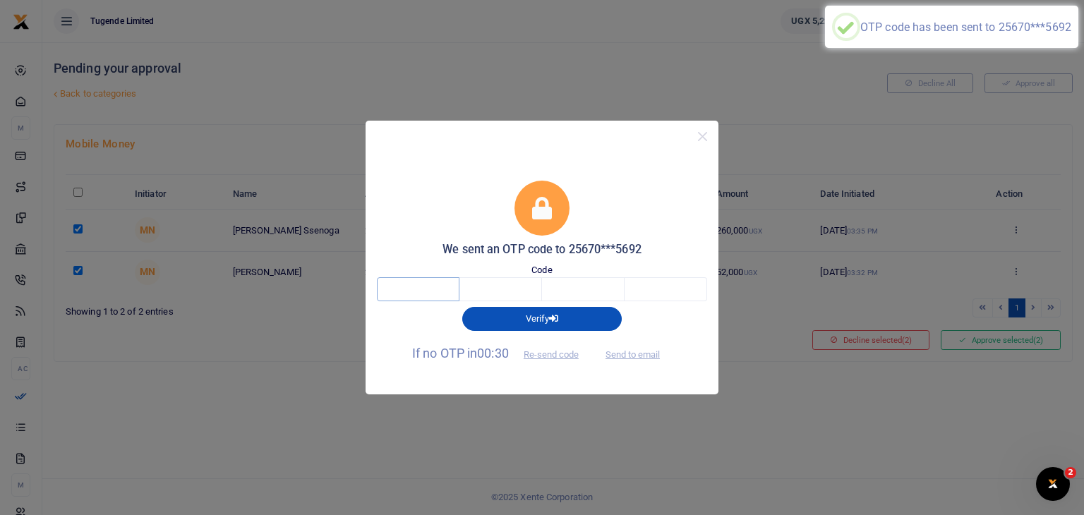
click at [430, 288] on input "text" at bounding box center [418, 289] width 83 height 24
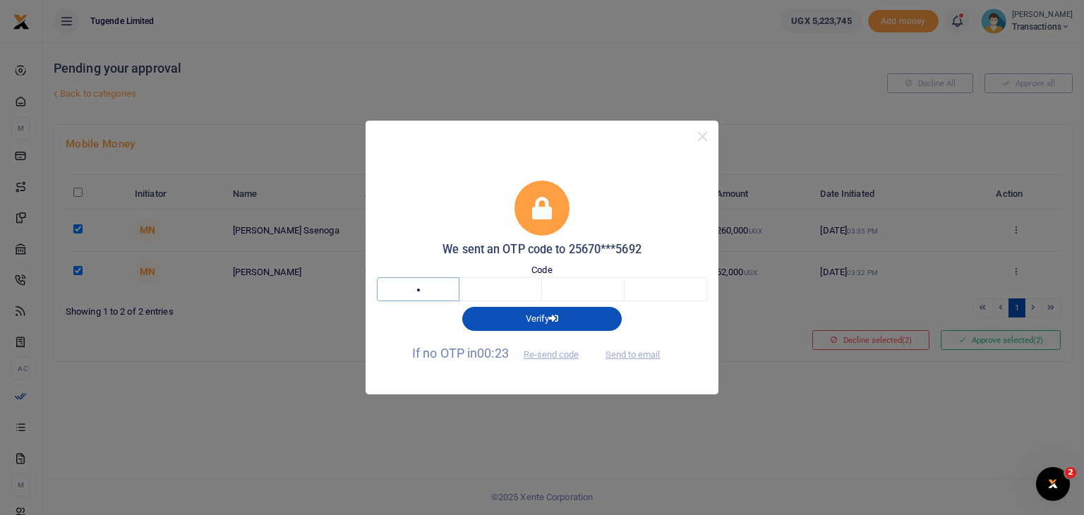
type input "5"
type input "7"
type input "6"
type input "9"
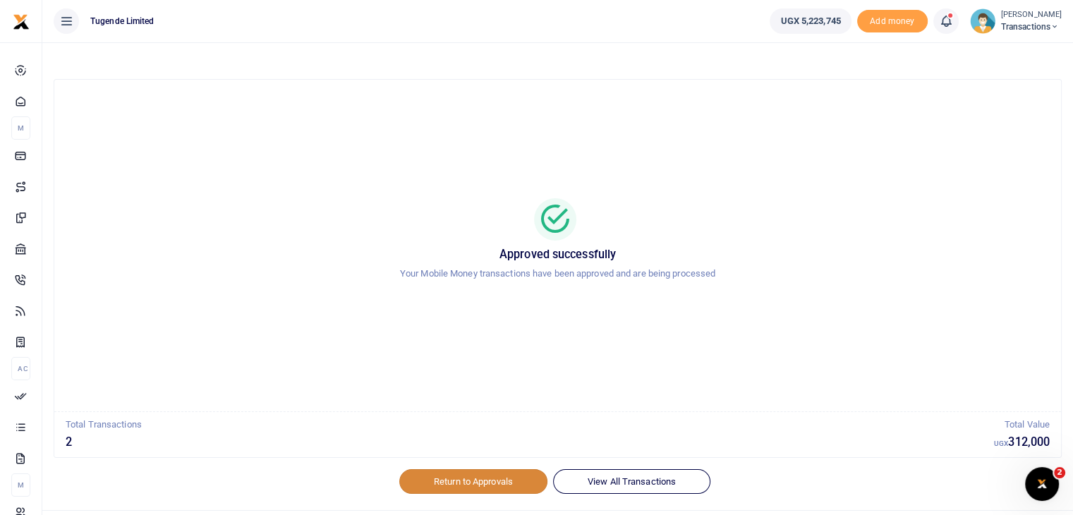
click at [464, 486] on link "Return to Approvals" at bounding box center [473, 481] width 148 height 24
click at [460, 480] on link "Return to Approvals" at bounding box center [473, 481] width 148 height 24
click at [444, 473] on link "Return to Approvals" at bounding box center [473, 481] width 148 height 24
click at [485, 478] on link "Return to Approvals" at bounding box center [473, 481] width 148 height 24
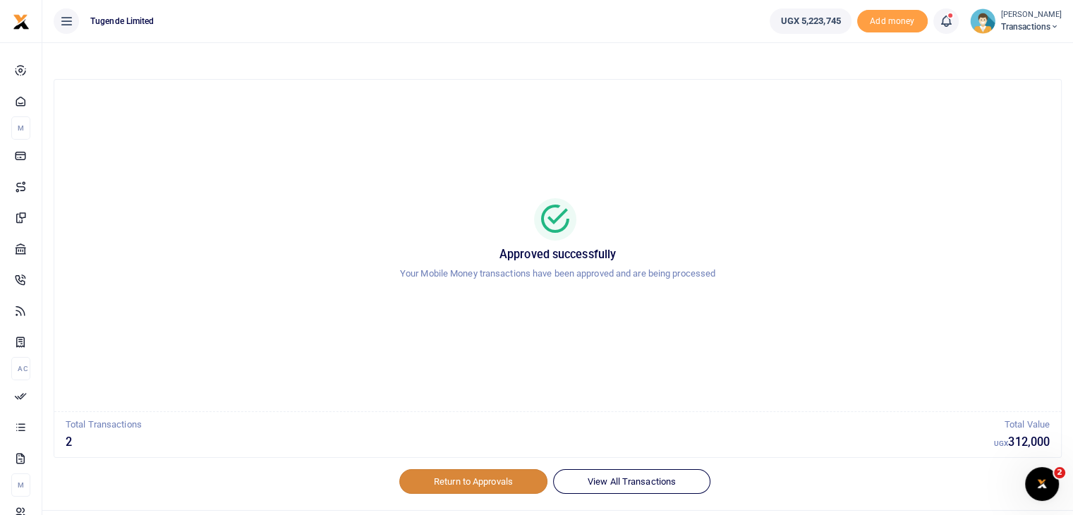
click at [485, 478] on link "Return to Approvals" at bounding box center [473, 481] width 148 height 24
click at [457, 472] on link "Return to Approvals" at bounding box center [473, 481] width 148 height 24
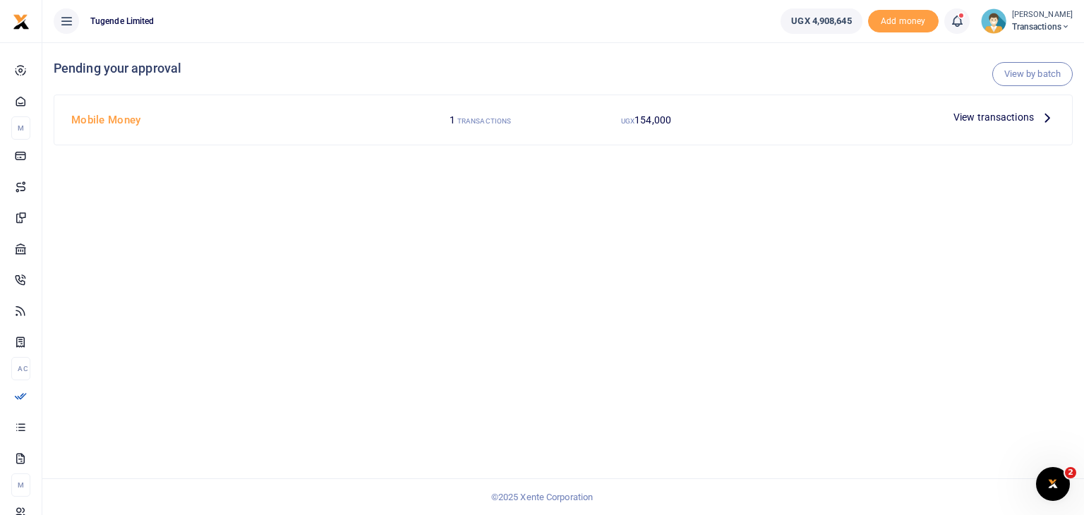
click at [979, 117] on span "View transactions" at bounding box center [993, 117] width 80 height 16
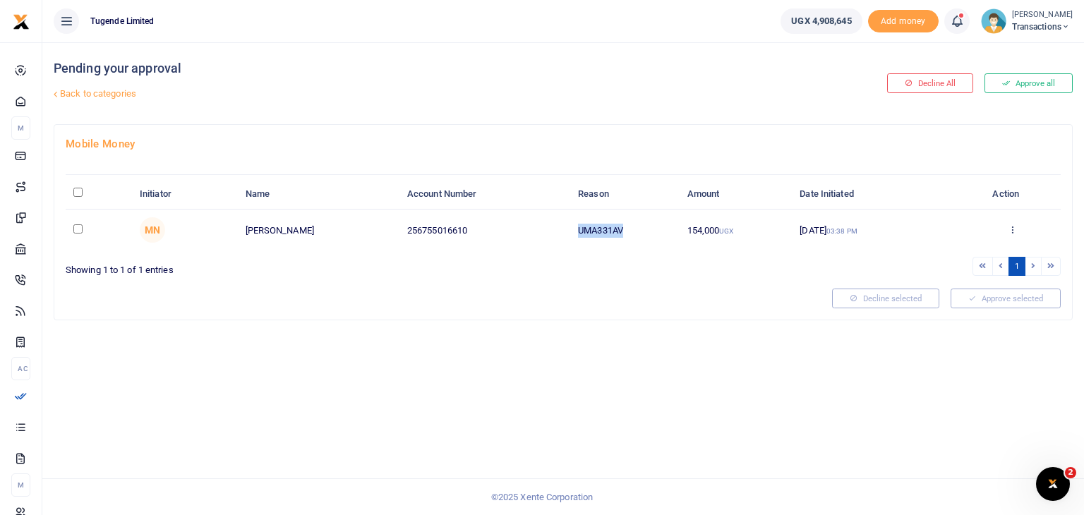
drag, startPoint x: 579, startPoint y: 228, endPoint x: 631, endPoint y: 225, distance: 53.0
click at [631, 225] on td "UMA331AV" at bounding box center [624, 230] width 109 height 41
copy td "UMA331AV"
click at [79, 229] on input "checkbox" at bounding box center [77, 228] width 9 height 9
checkbox input "true"
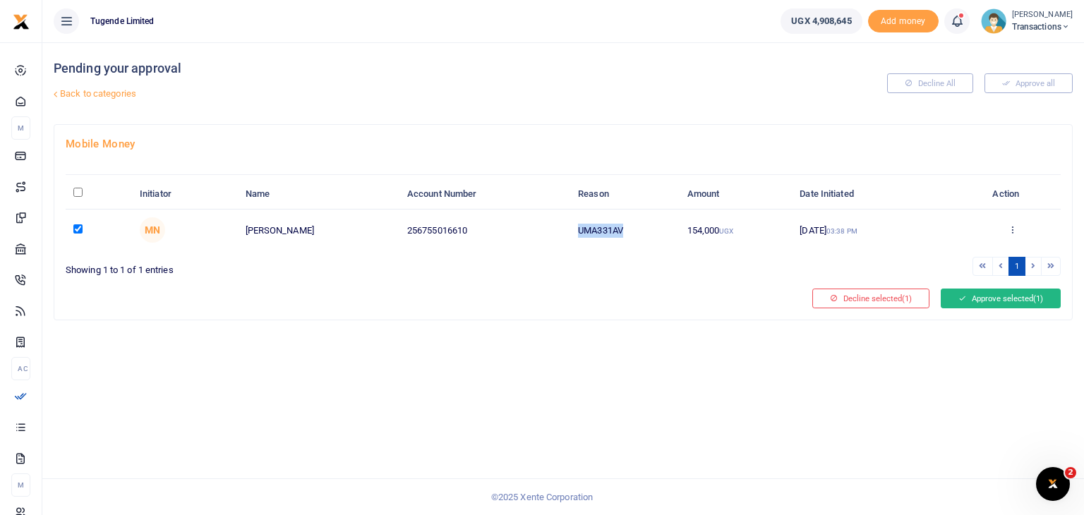
click at [960, 294] on icon at bounding box center [962, 299] width 8 height 10
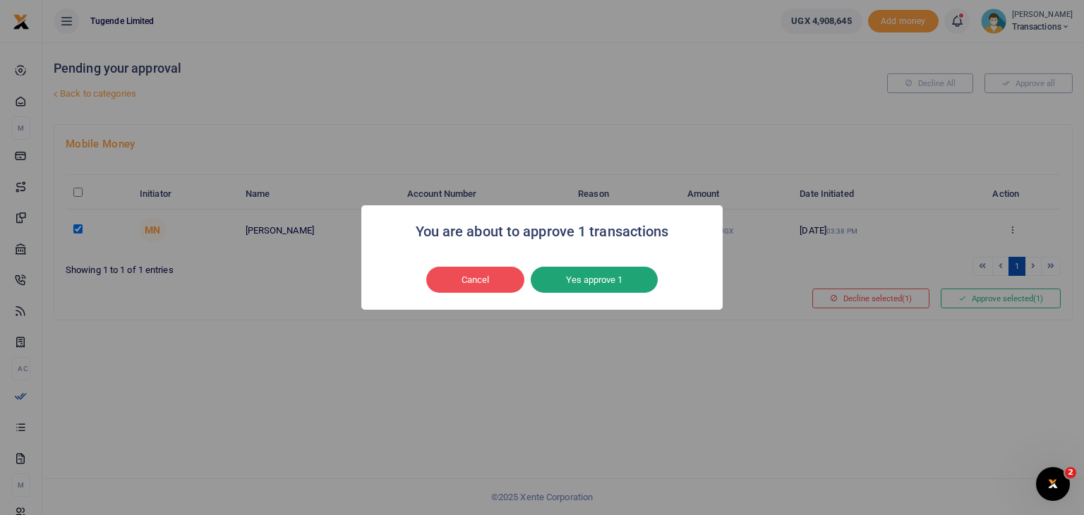
click at [582, 289] on button "Yes approve 1" at bounding box center [594, 280] width 127 height 27
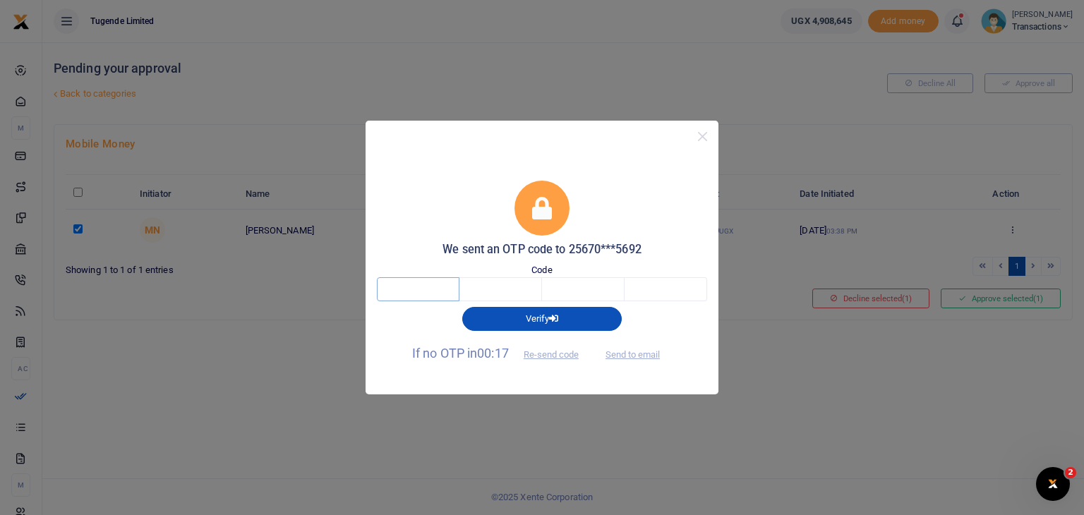
click at [425, 289] on input "text" at bounding box center [418, 289] width 83 height 24
type input "6"
type input "2"
type input "8"
type input "2"
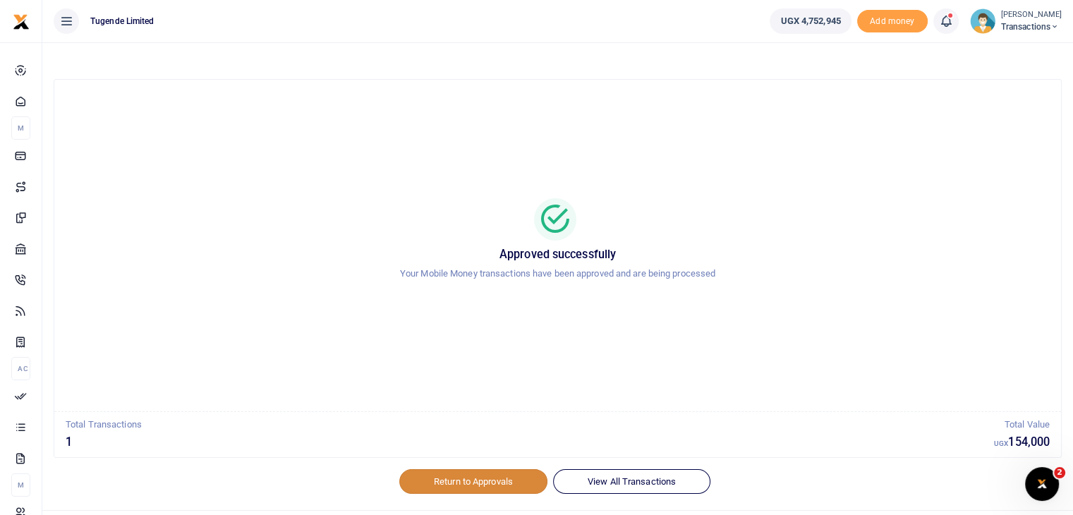
click at [494, 478] on link "Return to Approvals" at bounding box center [473, 481] width 148 height 24
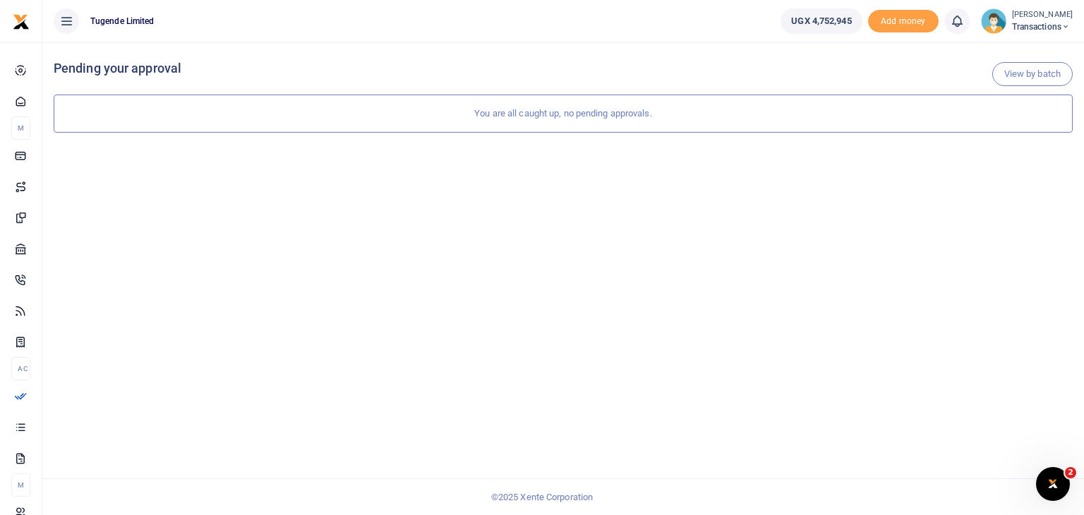
click at [988, 20] on img at bounding box center [993, 20] width 25 height 25
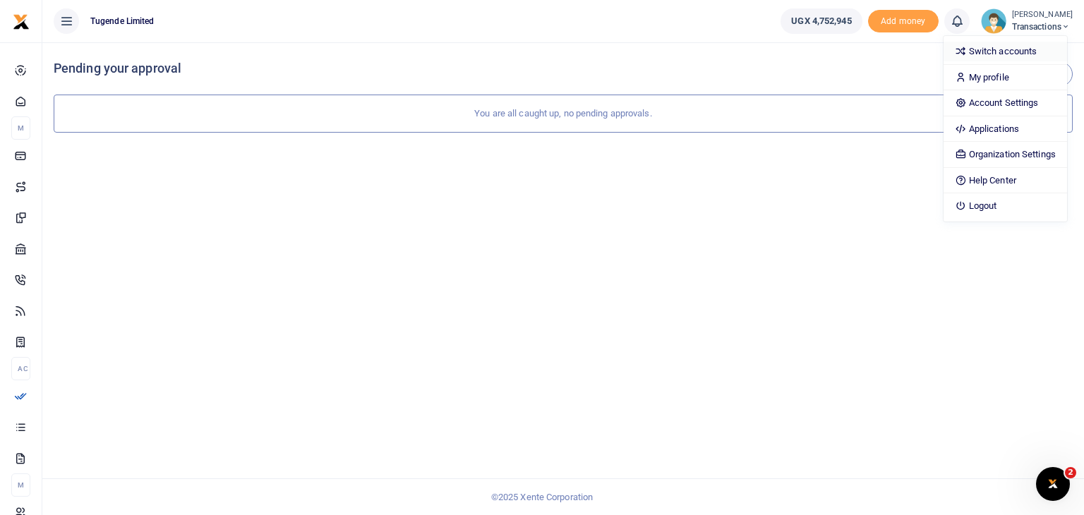
click at [981, 52] on link "Switch accounts" at bounding box center [1004, 52] width 123 height 20
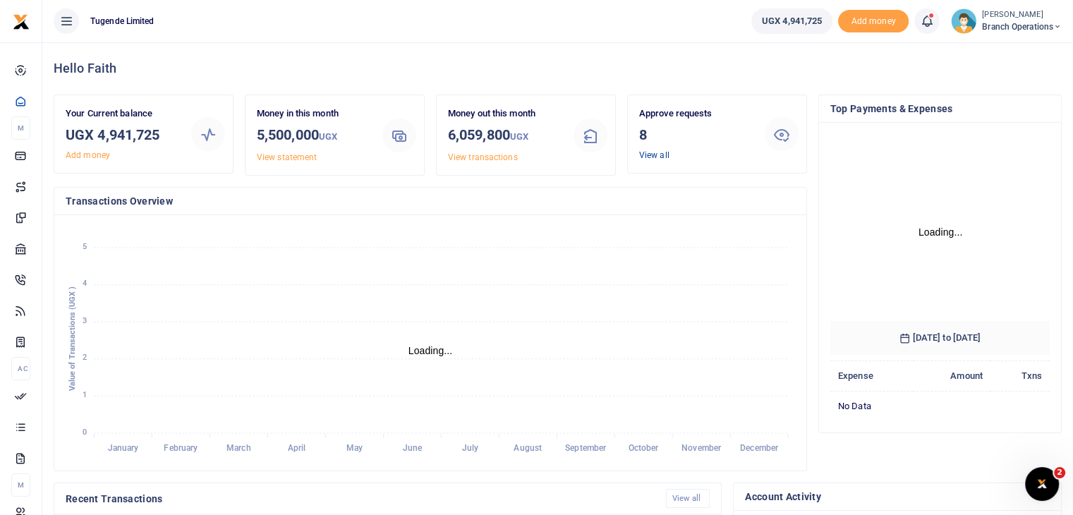
click at [646, 156] on link "View all" at bounding box center [654, 155] width 30 height 10
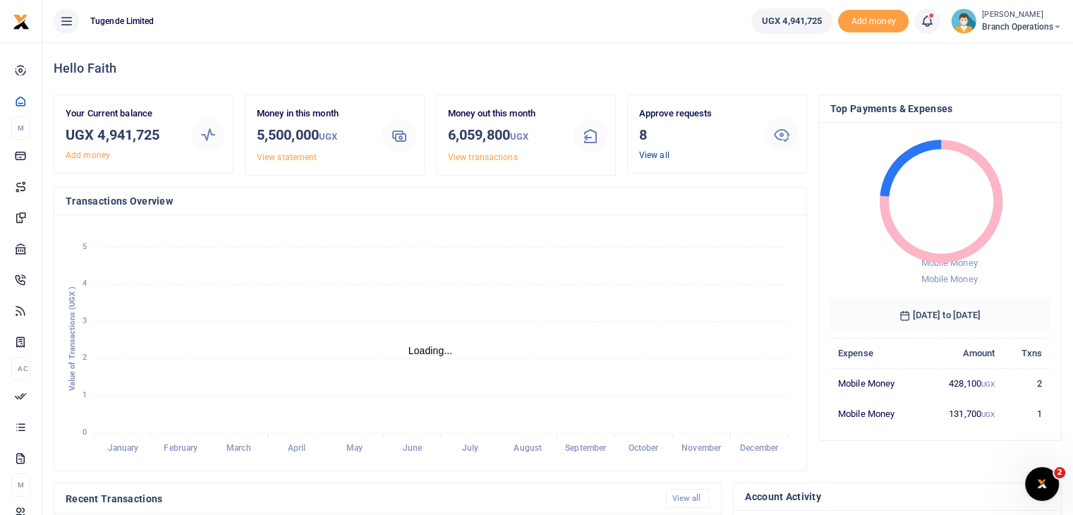
scroll to position [11, 11]
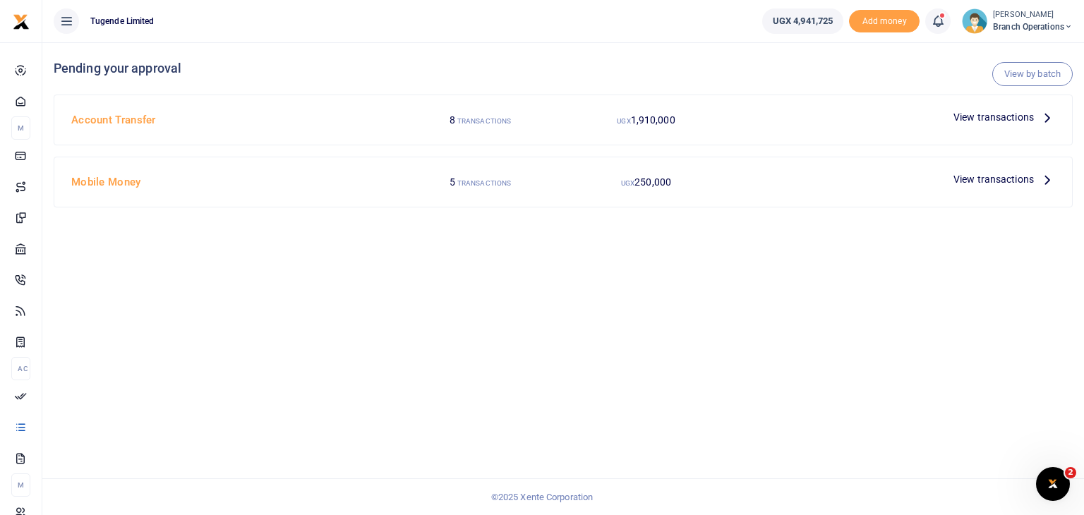
click at [996, 111] on span "View transactions" at bounding box center [993, 117] width 80 height 16
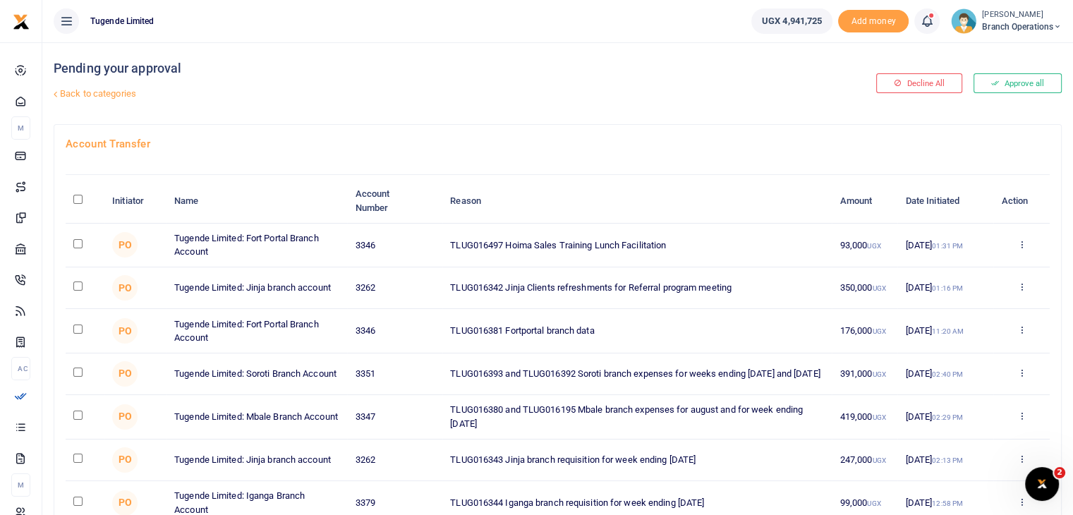
click at [79, 328] on input "checkbox" at bounding box center [77, 329] width 9 height 9
checkbox input "true"
click at [78, 242] on input "checkbox" at bounding box center [77, 243] width 9 height 9
checkbox input "true"
click at [75, 286] on input "checkbox" at bounding box center [77, 286] width 9 height 9
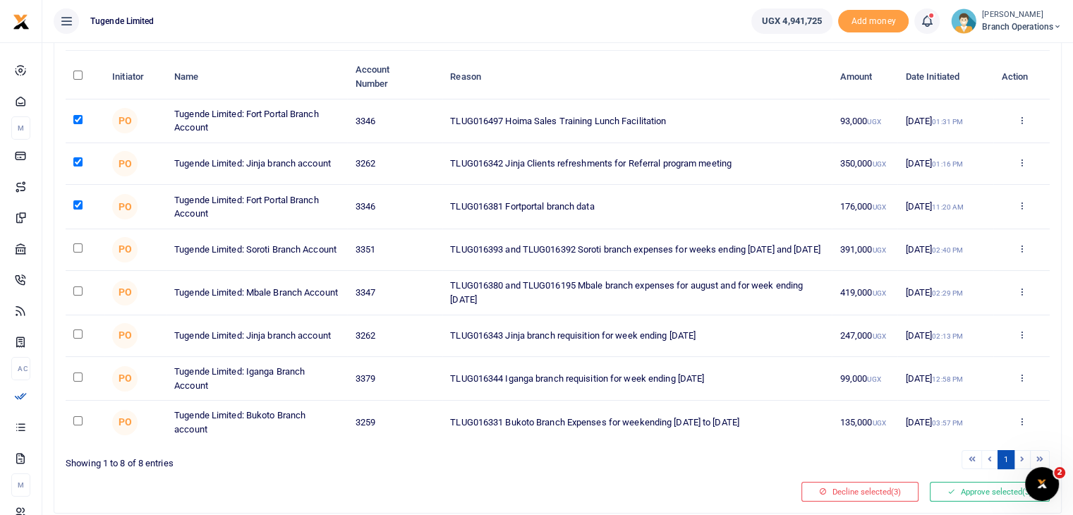
scroll to position [131, 0]
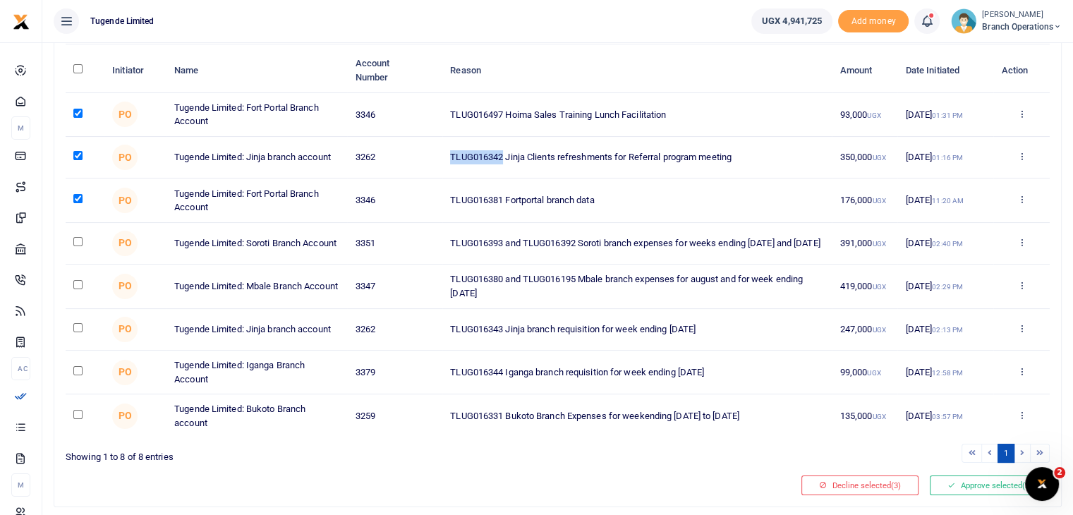
drag, startPoint x: 502, startPoint y: 155, endPoint x: 423, endPoint y: 150, distance: 79.2
click at [423, 150] on tr "PO Tugende Limited: Jinja branch account 3262 TLUG016342 Jinja Clients refreshm…" at bounding box center [558, 158] width 984 height 42
copy tr "TLUG016342"
click at [75, 156] on input "checkbox" at bounding box center [77, 155] width 9 height 9
checkbox input "false"
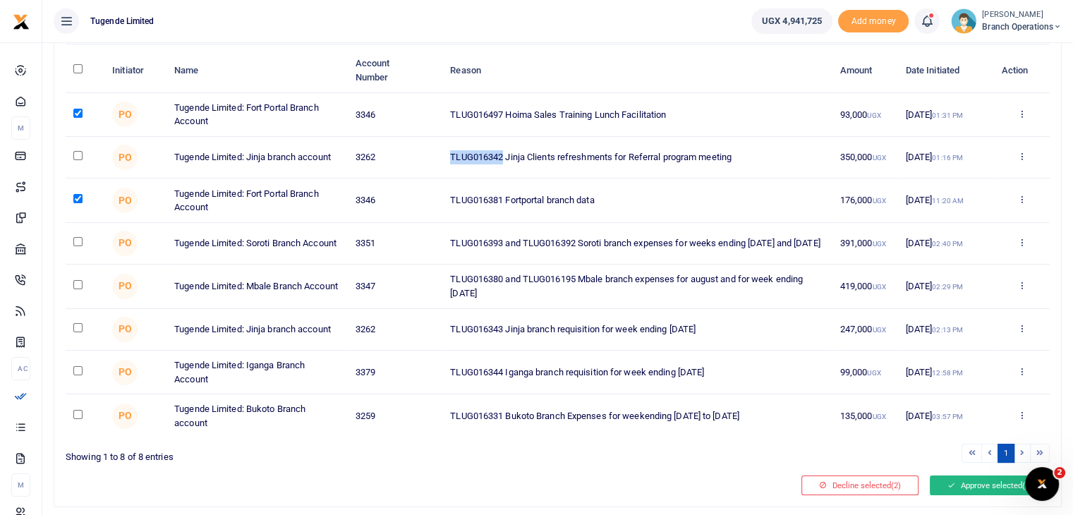
click at [959, 490] on button "Approve selected (2)" at bounding box center [990, 486] width 120 height 20
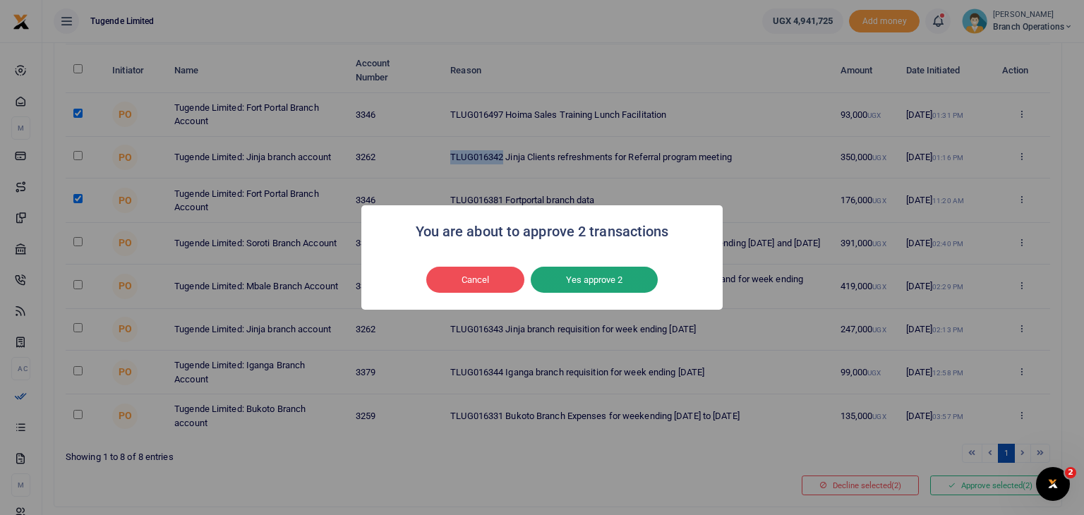
click at [587, 289] on button "Yes approve 2" at bounding box center [594, 280] width 127 height 27
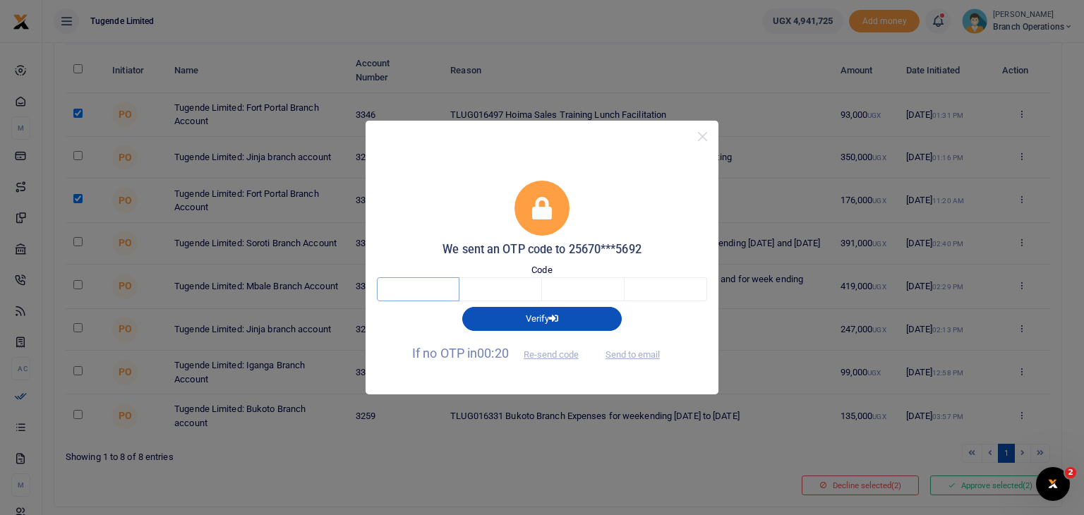
click at [412, 291] on input "text" at bounding box center [418, 289] width 83 height 24
type input "9"
type input "1"
type input "9"
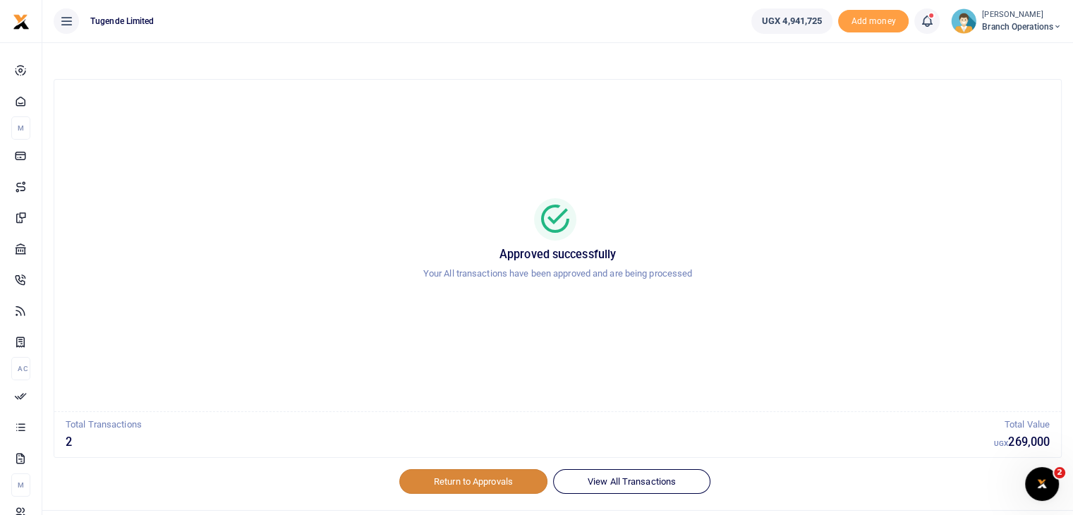
click at [448, 483] on link "Return to Approvals" at bounding box center [473, 481] width 148 height 24
